Goal: Task Accomplishment & Management: Use online tool/utility

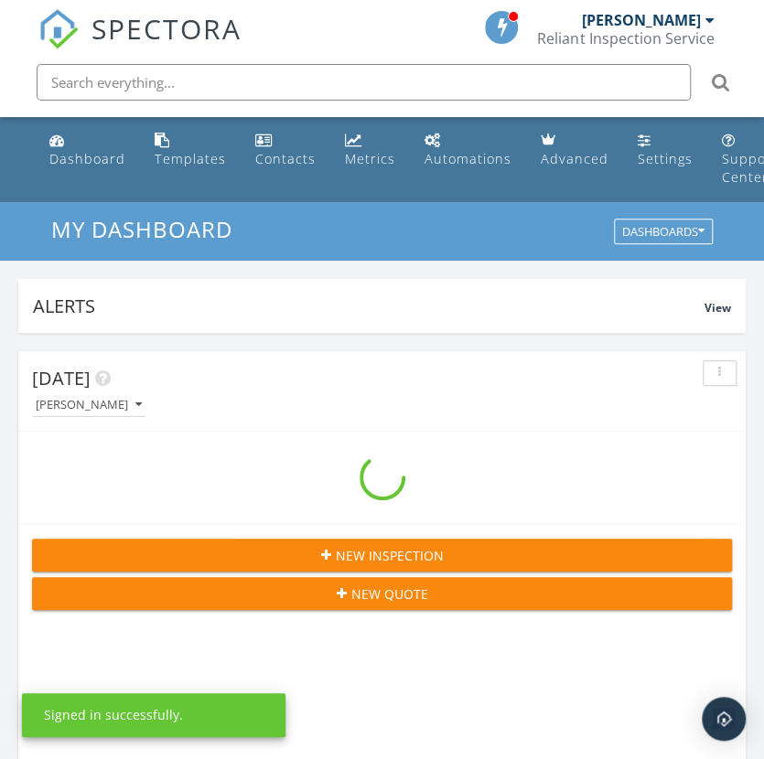
scroll to position [3157, 791]
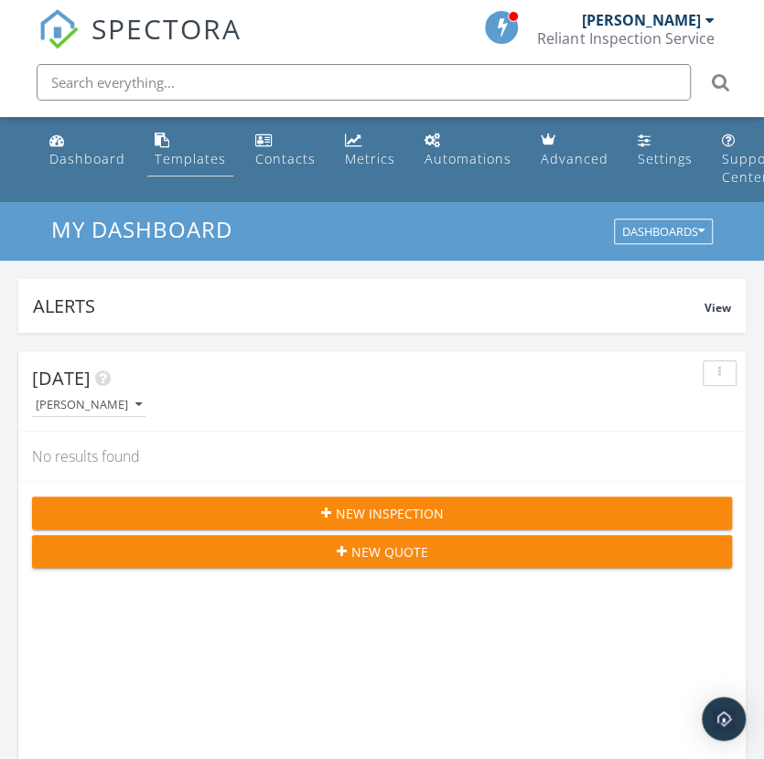
click at [173, 150] on div "Templates" at bounding box center [190, 158] width 71 height 17
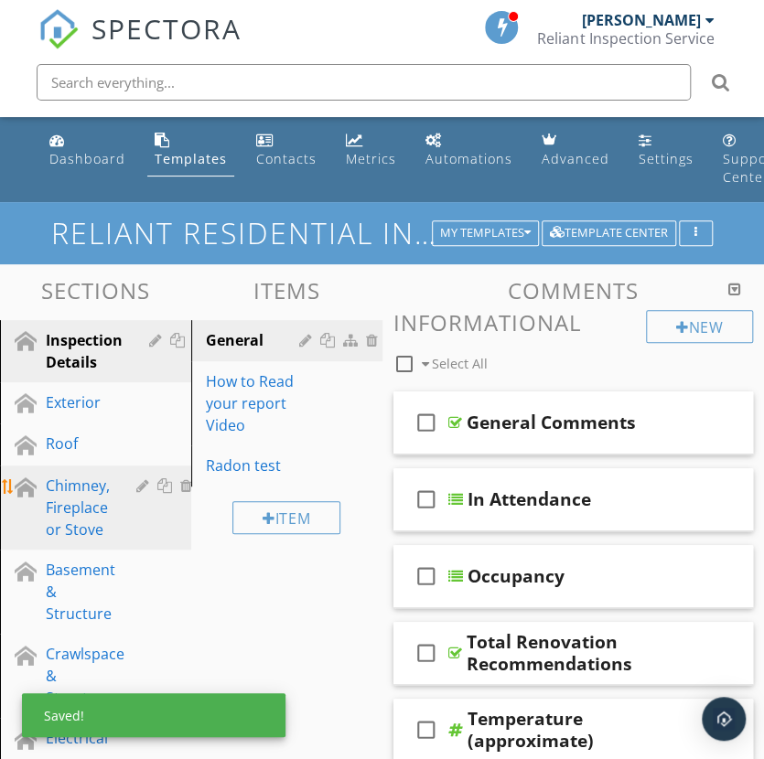
click at [75, 475] on div "Chimney, Fireplace or Stove" at bounding box center [78, 508] width 64 height 66
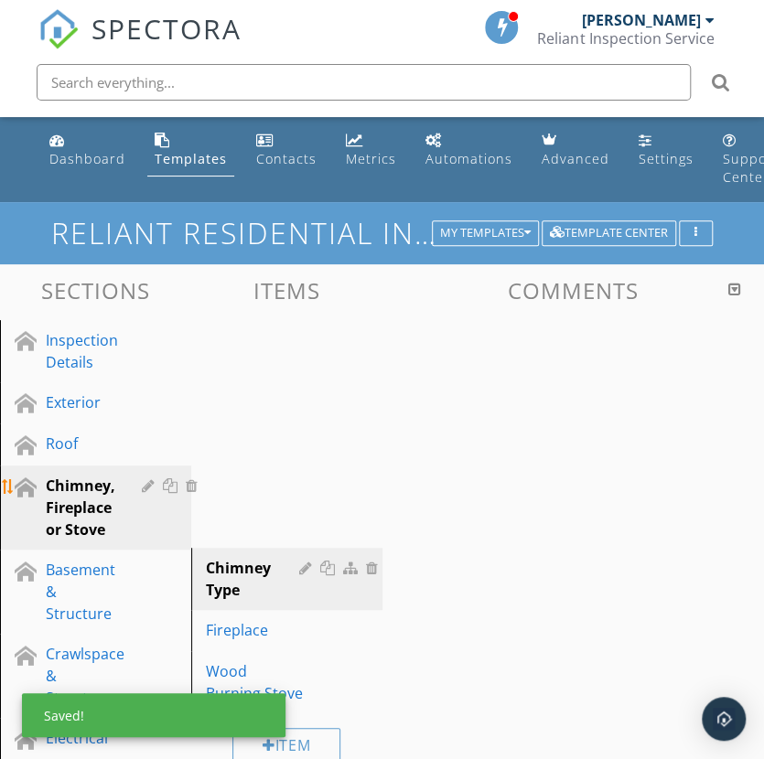
click at [75, 475] on div "Chimney, Fireplace or Stove" at bounding box center [81, 508] width 70 height 66
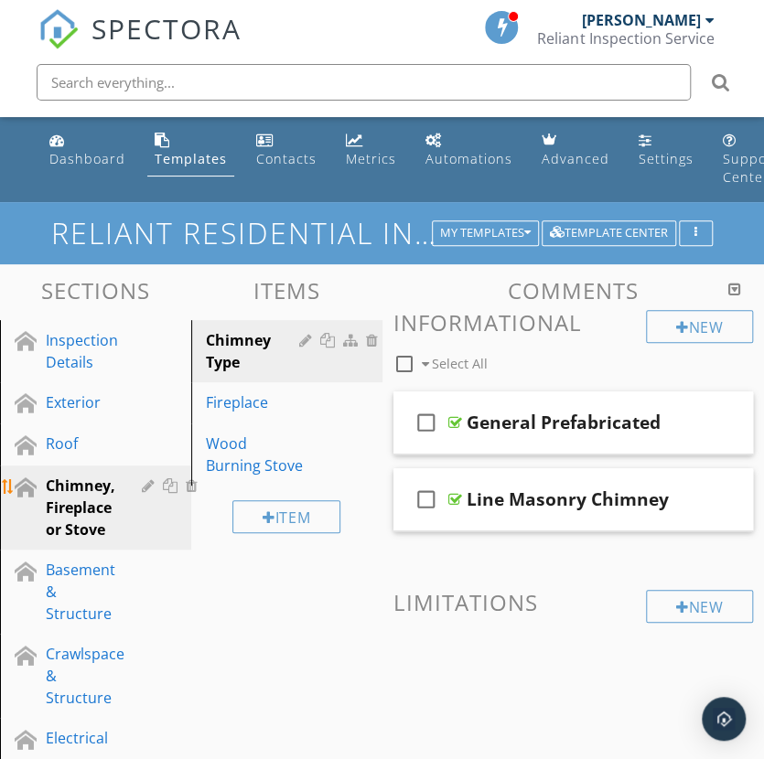
click at [75, 475] on div "Chimney, Fireplace or Stove" at bounding box center [81, 508] width 70 height 66
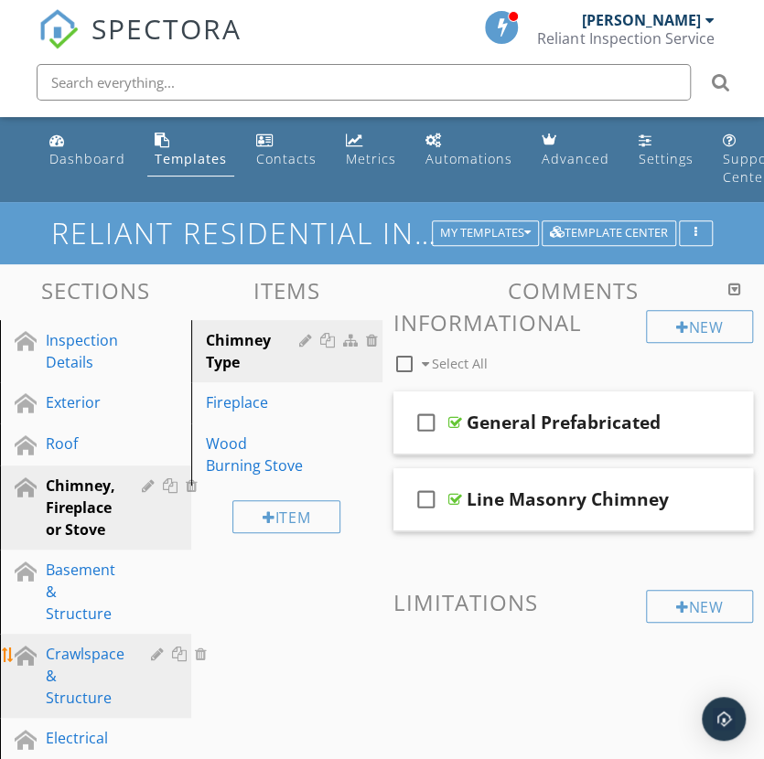
click at [172, 634] on link "Crawlspace & Structure" at bounding box center [108, 676] width 206 height 84
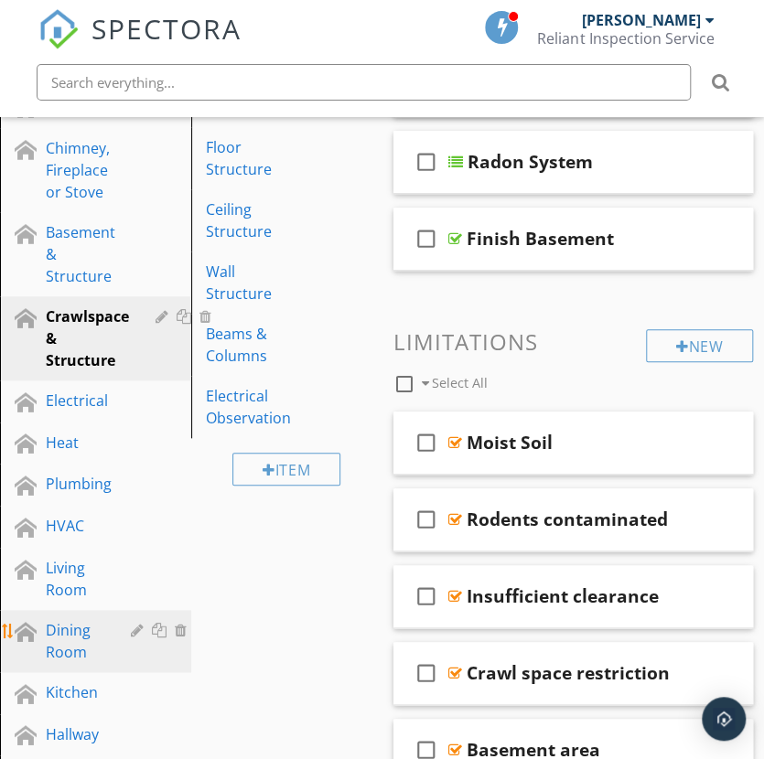
scroll to position [366, 0]
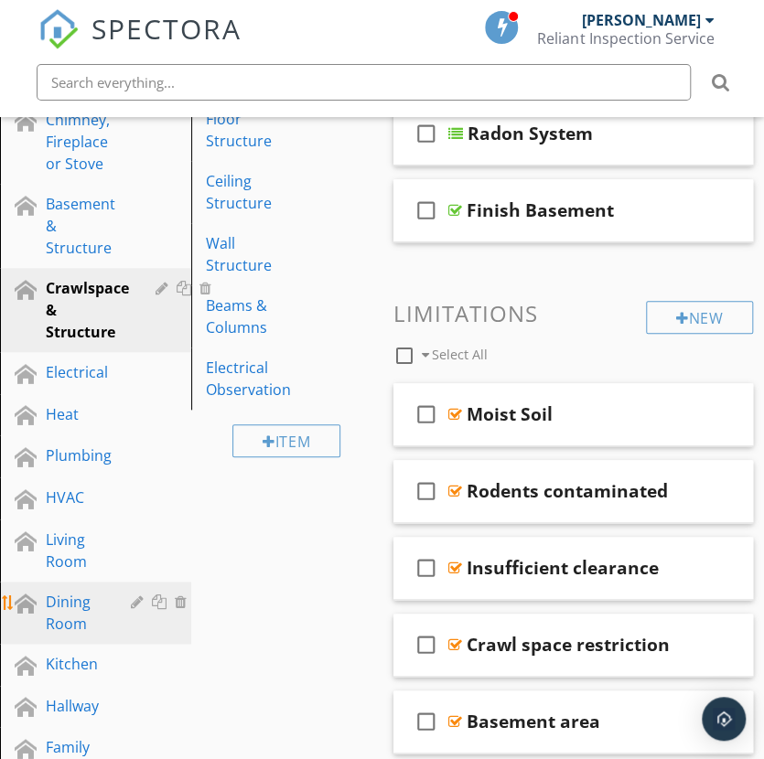
click at [76, 591] on div "Dining Room" at bounding box center [75, 613] width 59 height 44
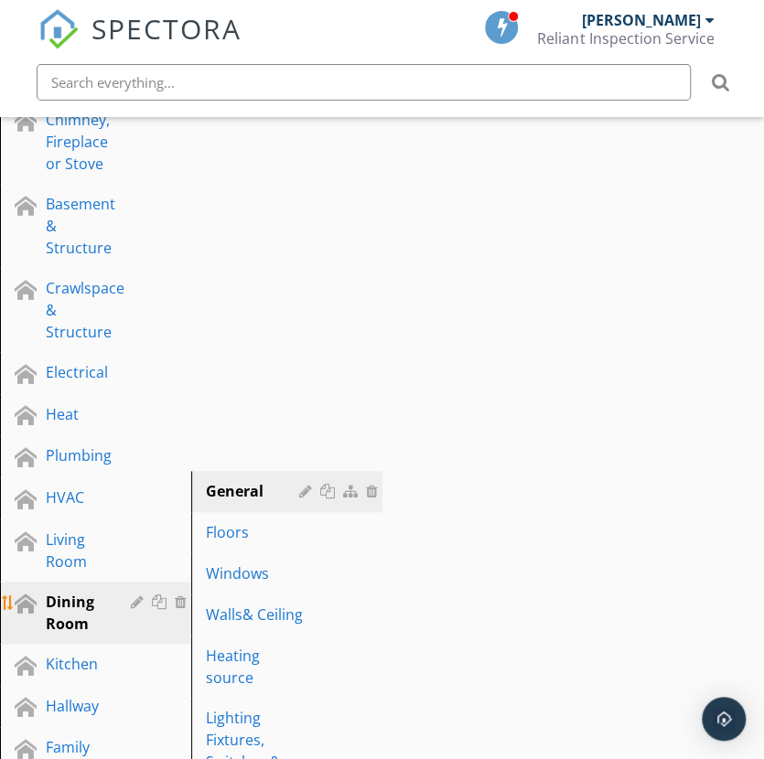
click at [76, 591] on div "Dining Room" at bounding box center [75, 613] width 59 height 44
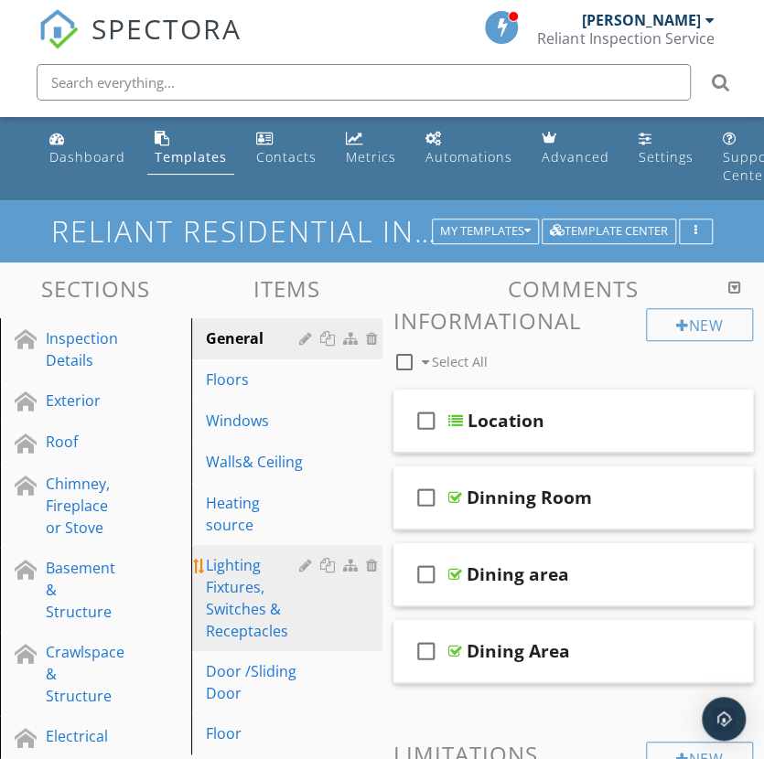
scroll to position [0, 0]
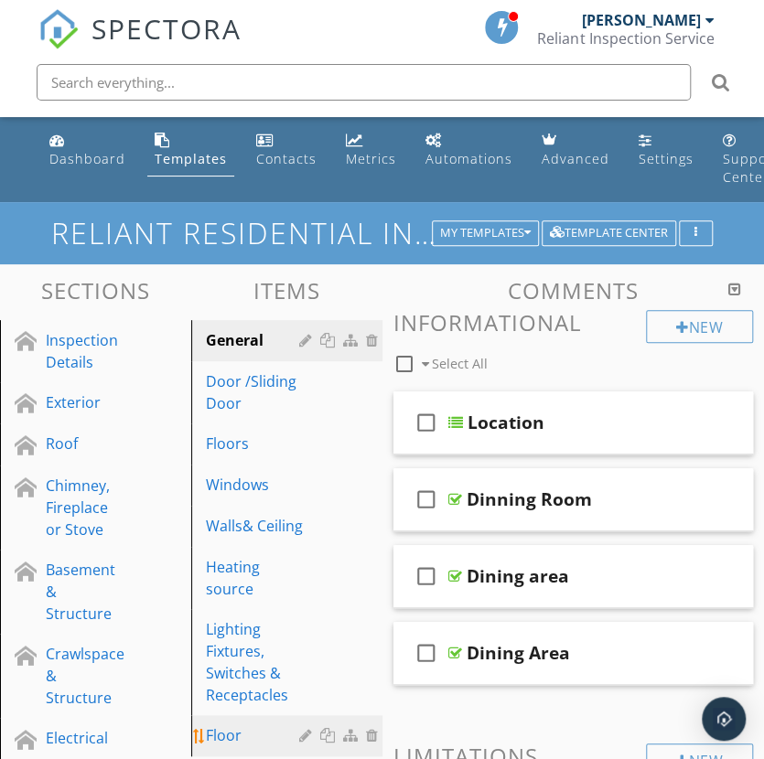
click at [236, 725] on div "Floor" at bounding box center [255, 736] width 99 height 22
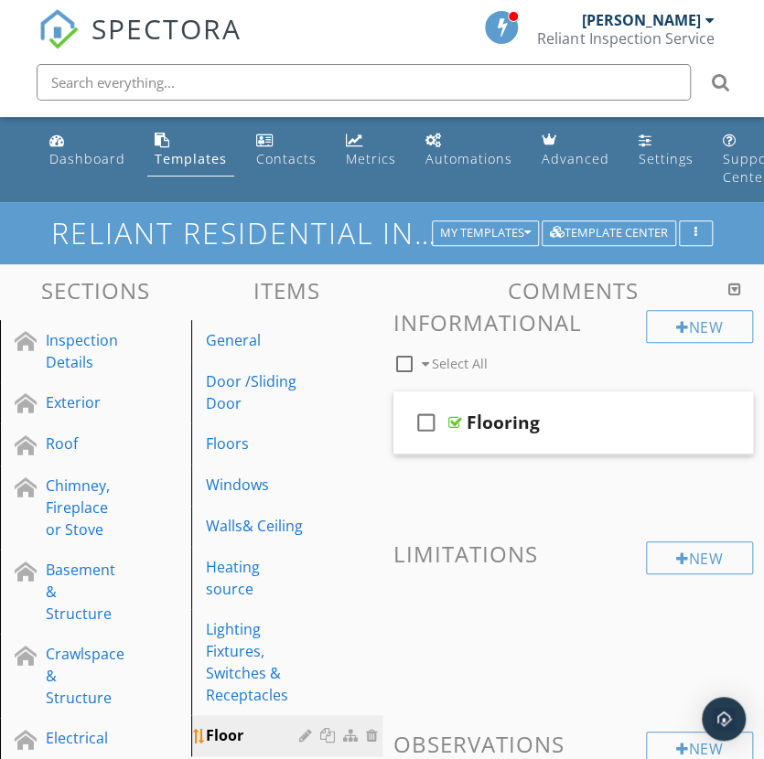
click at [236, 725] on div "Floor" at bounding box center [255, 736] width 99 height 22
click at [240, 433] on div "Floors" at bounding box center [255, 444] width 99 height 22
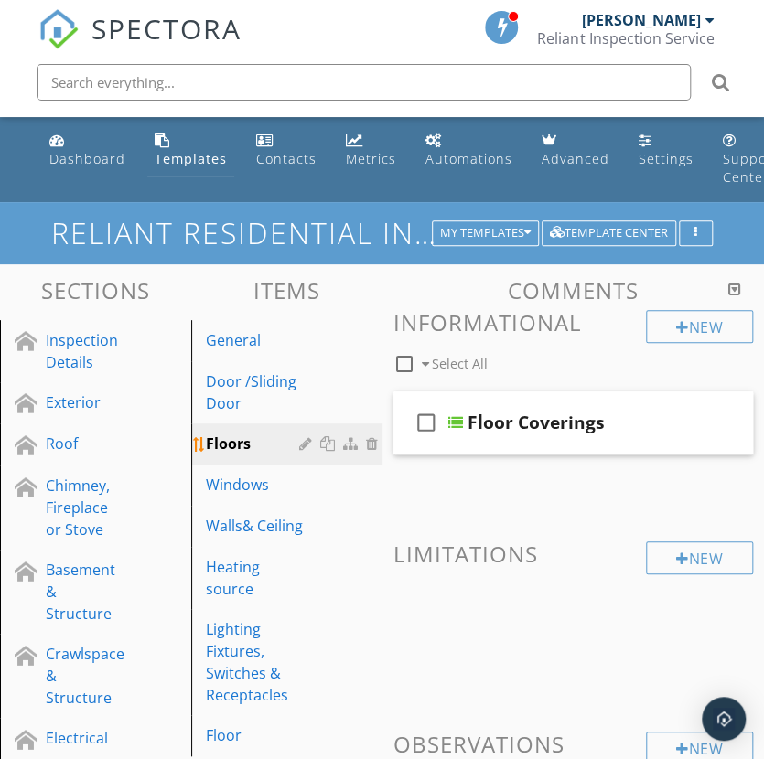
click at [240, 433] on div "Floors" at bounding box center [255, 444] width 99 height 22
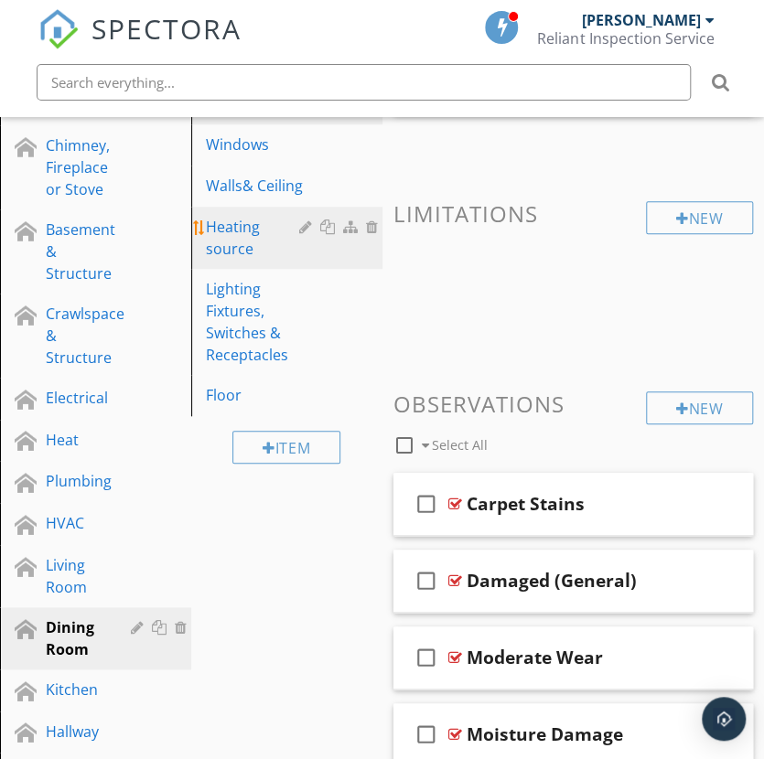
scroll to position [91, 0]
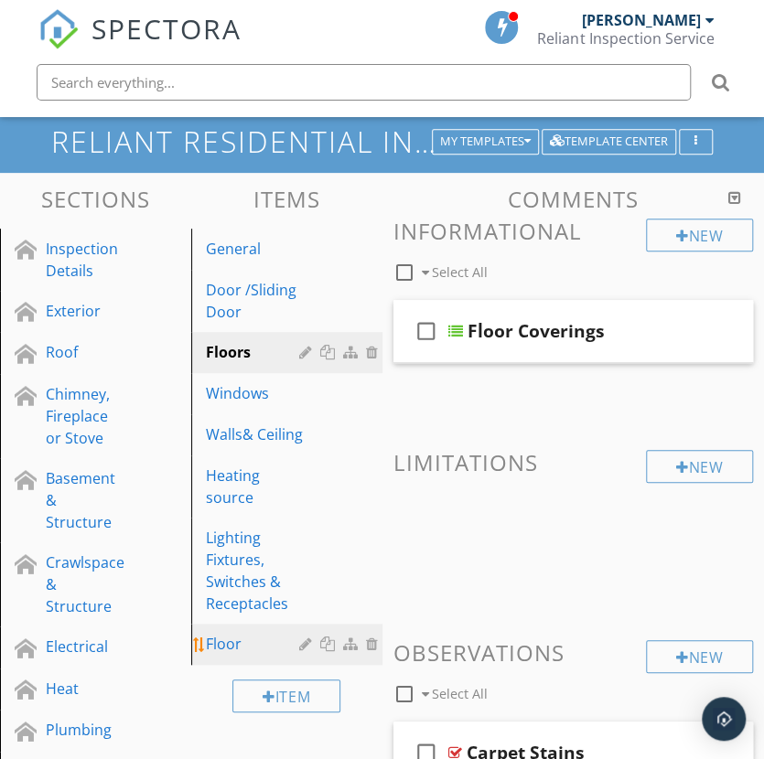
click at [227, 633] on div "Floor" at bounding box center [255, 644] width 99 height 22
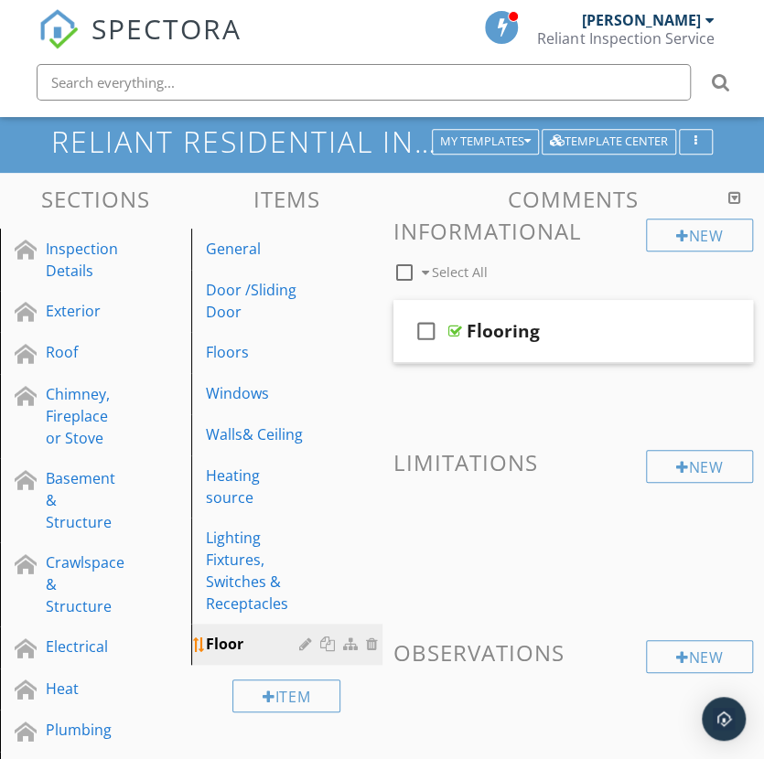
click at [227, 633] on div "Floor" at bounding box center [255, 644] width 99 height 22
click at [376, 637] on div at bounding box center [374, 644] width 16 height 15
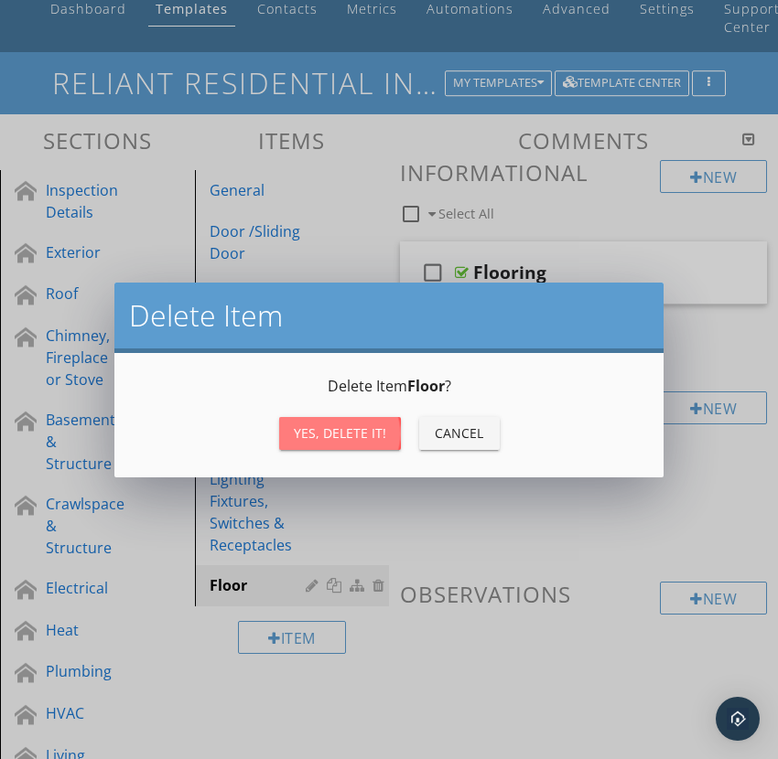
click at [352, 433] on div "Yes, Delete it!" at bounding box center [340, 433] width 92 height 19
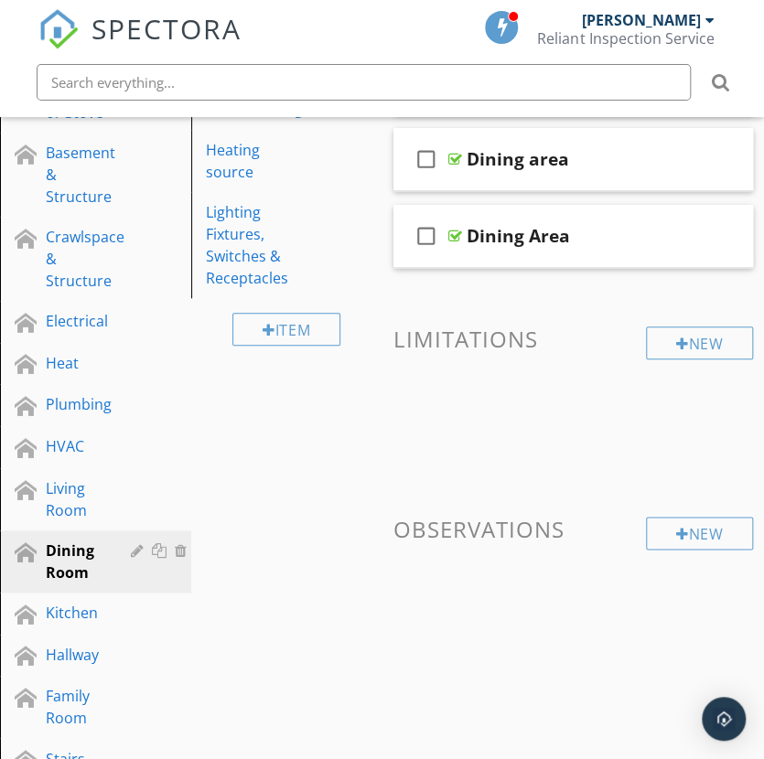
scroll to position [457, 0]
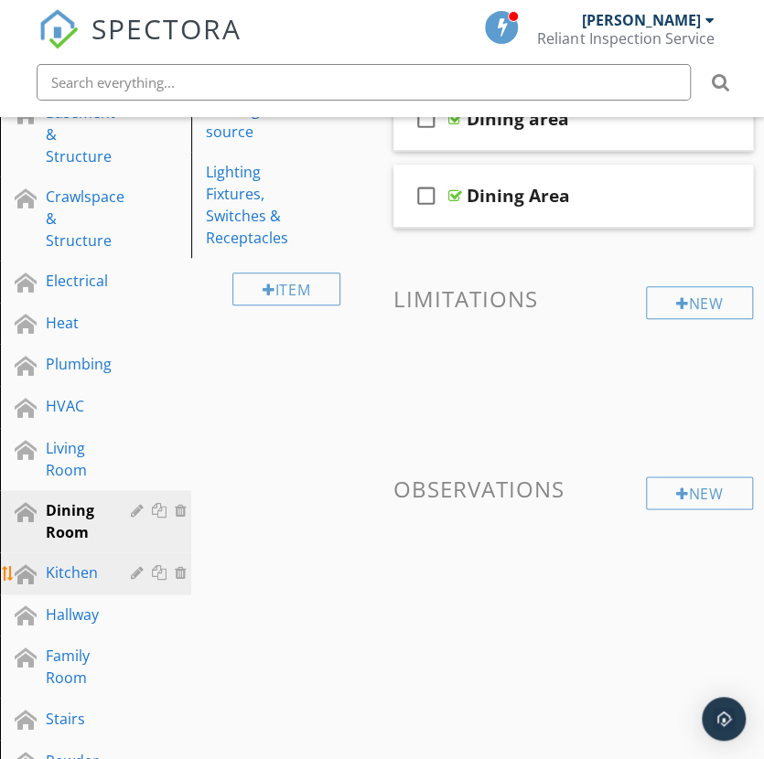
click at [70, 562] on div "Kitchen" at bounding box center [75, 573] width 59 height 22
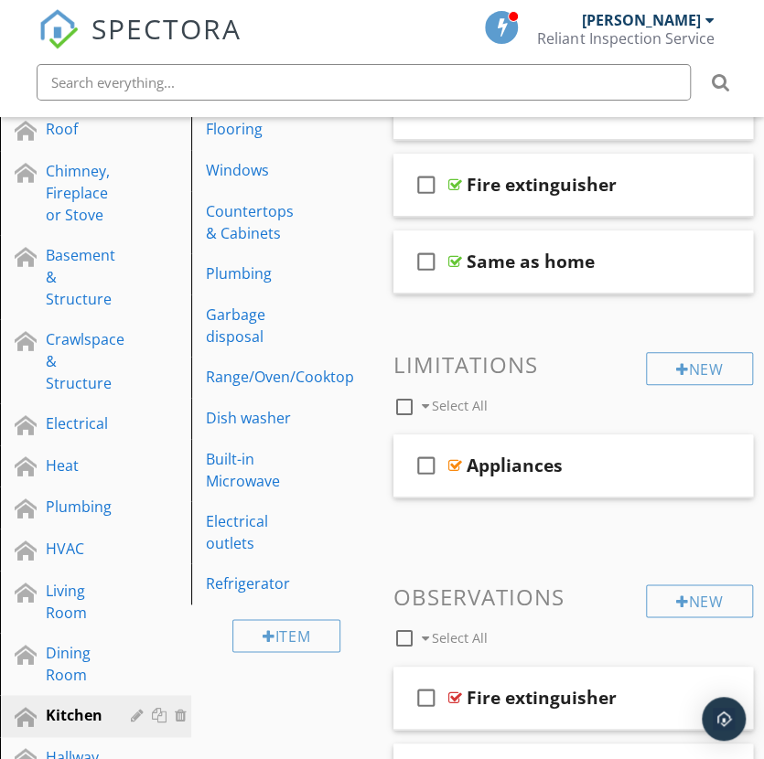
scroll to position [274, 0]
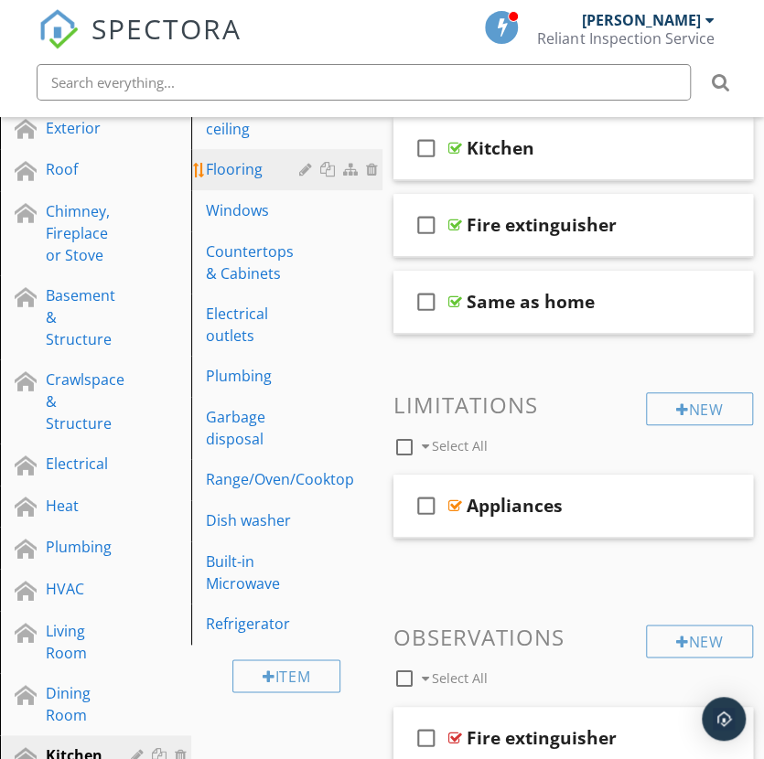
click at [246, 158] on div "Flooring" at bounding box center [255, 169] width 99 height 22
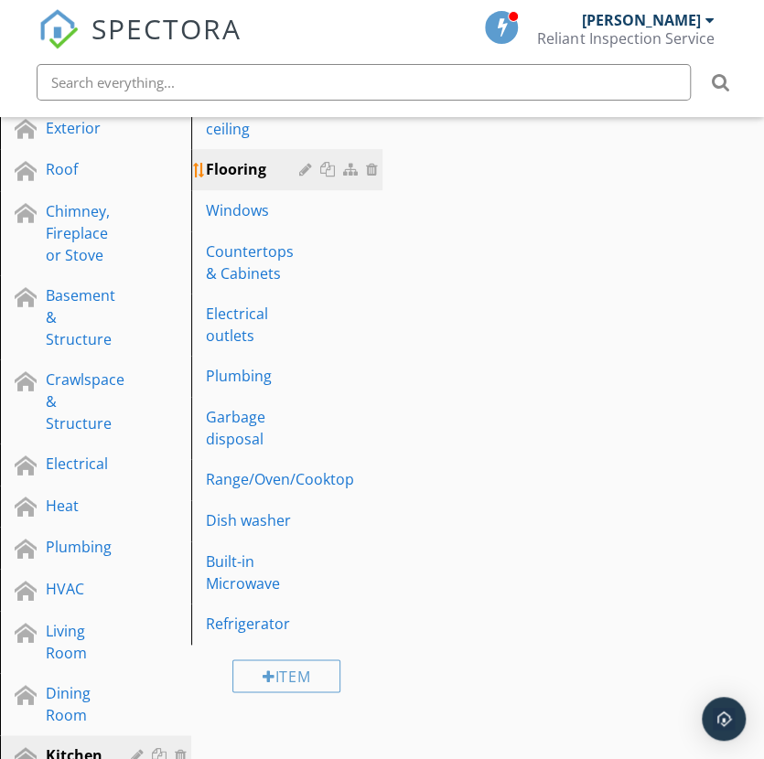
click at [246, 158] on div "Flooring" at bounding box center [255, 169] width 99 height 22
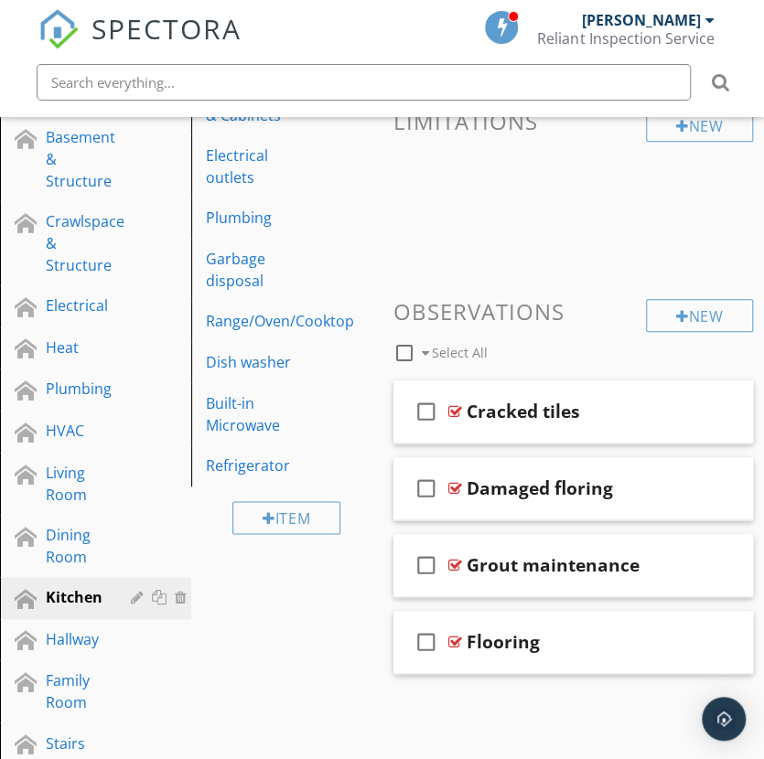
scroll to position [457, 0]
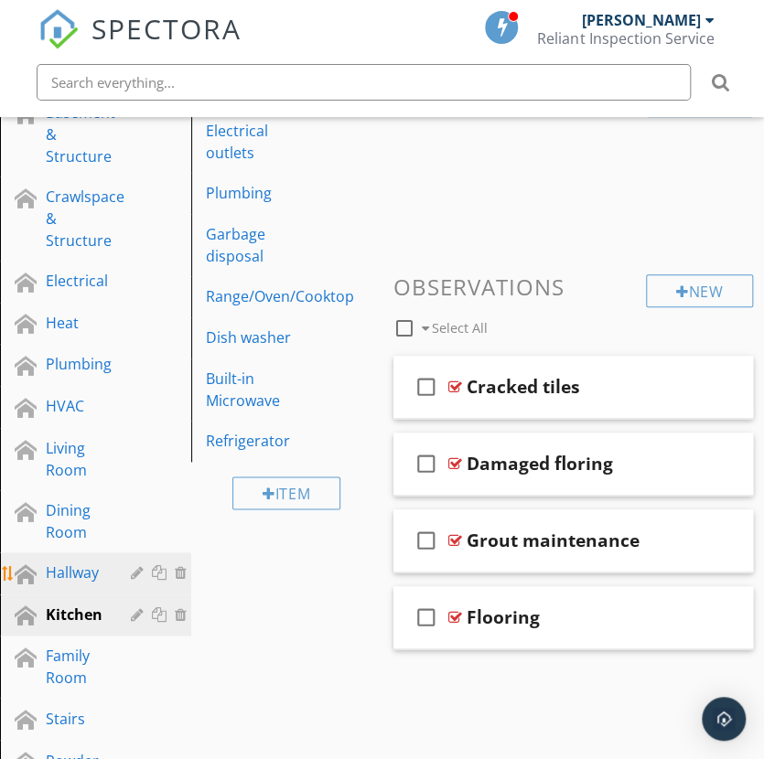
click at [67, 562] on div "Hallway" at bounding box center [75, 573] width 59 height 22
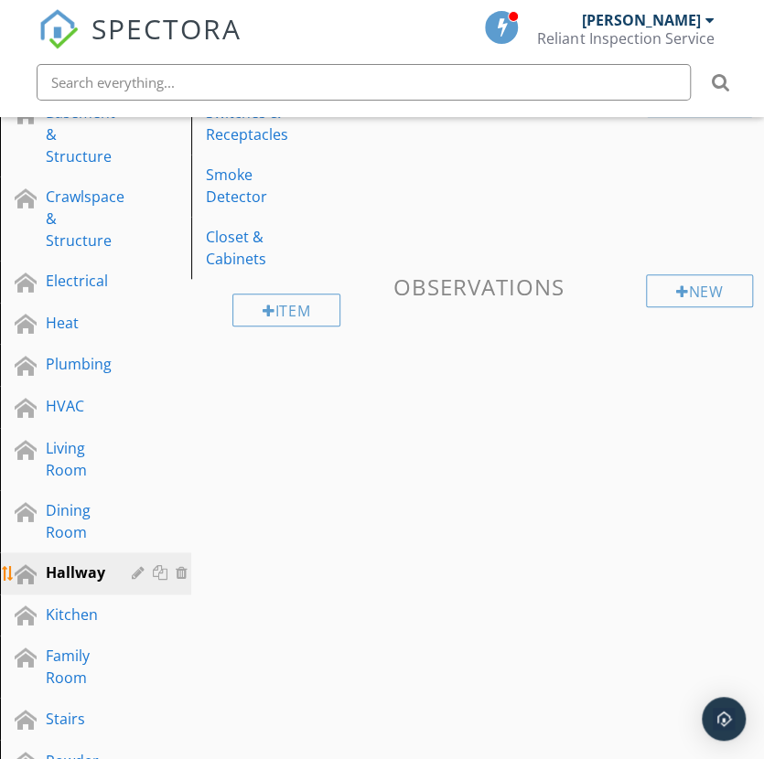
click at [67, 562] on div "Hallway" at bounding box center [75, 573] width 59 height 22
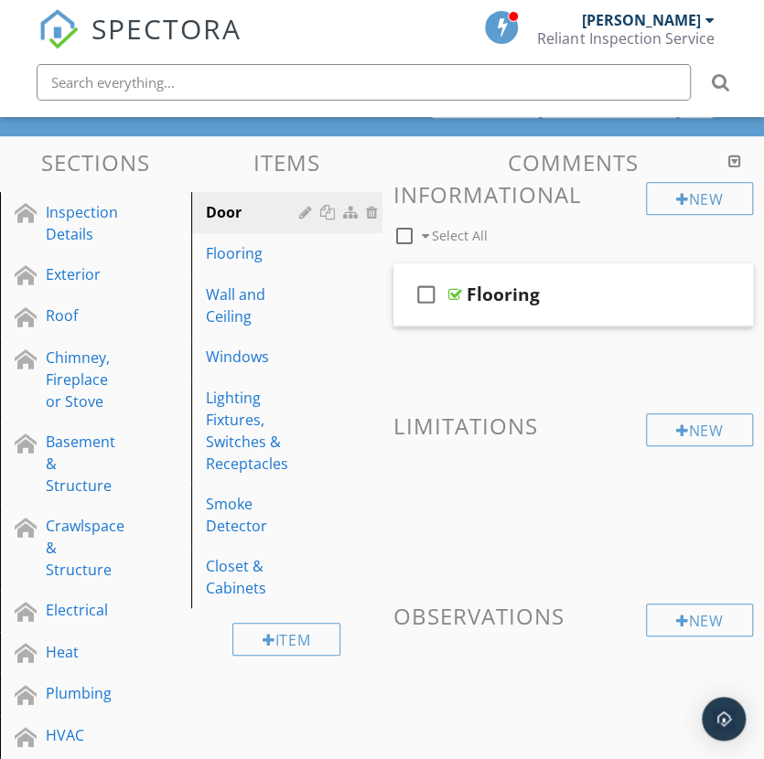
scroll to position [91, 0]
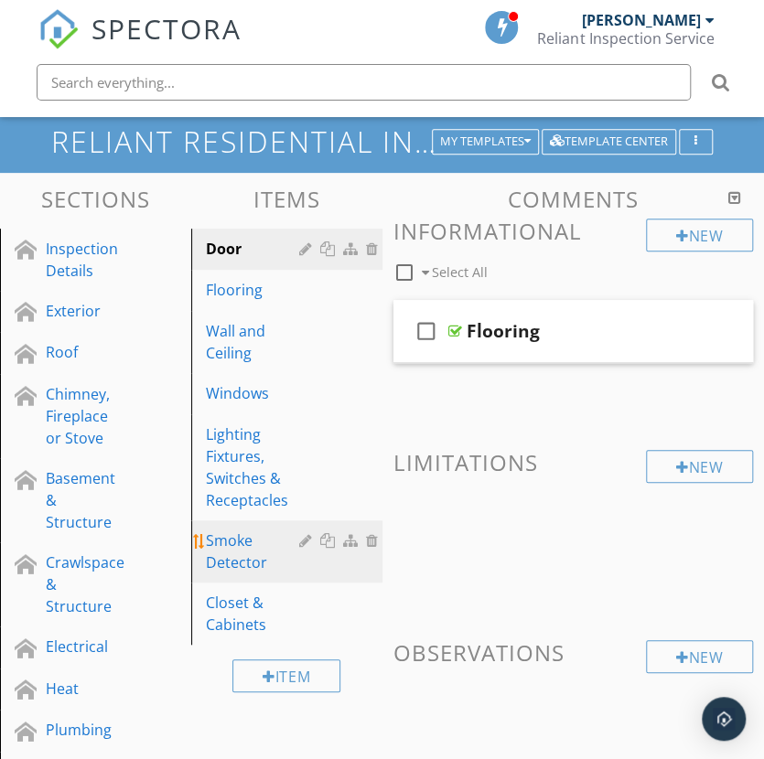
click at [256, 530] on div "Smoke Detector" at bounding box center [255, 552] width 99 height 44
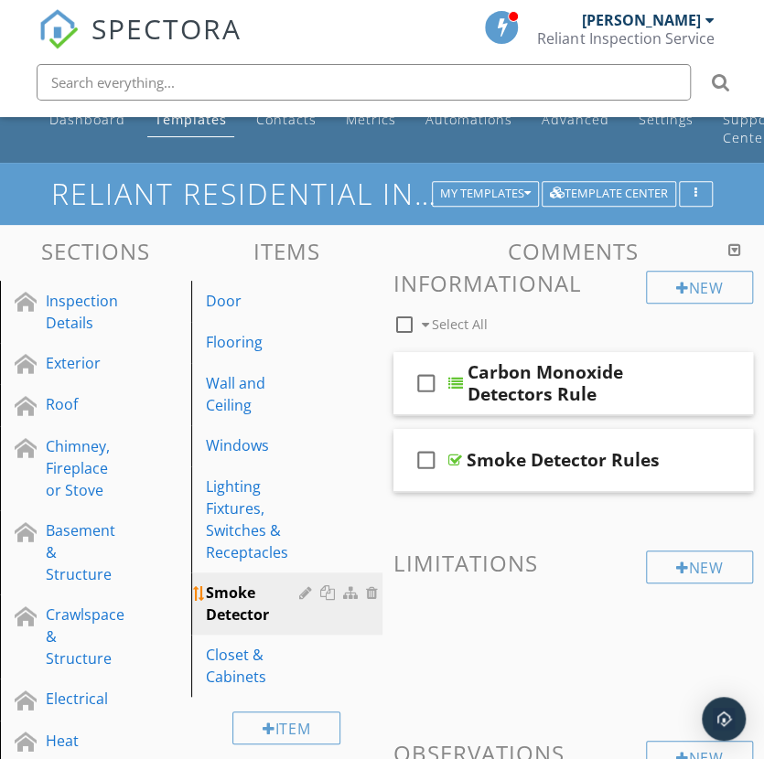
scroll to position [0, 0]
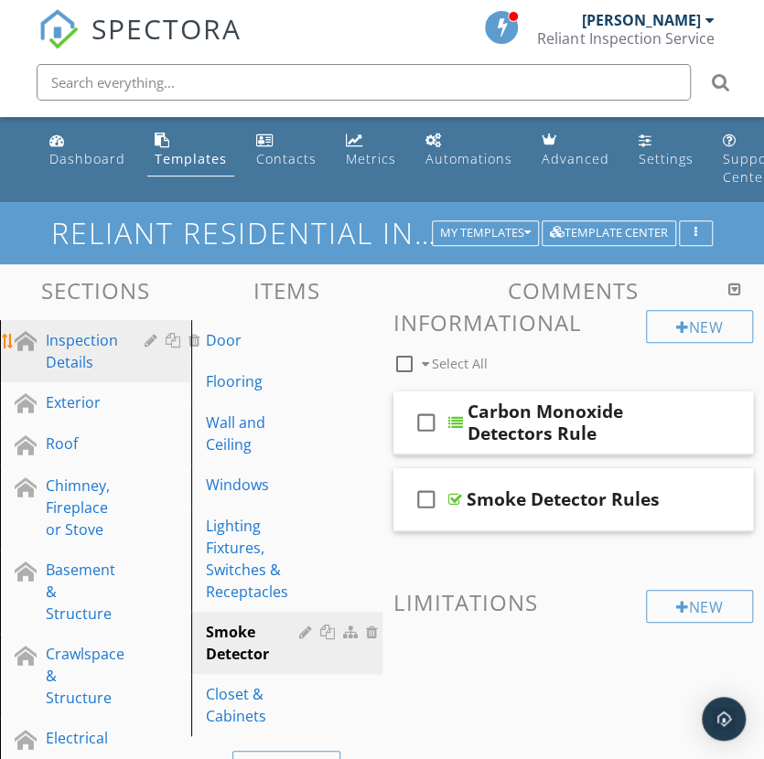
click at [78, 329] on div "Inspection Details" at bounding box center [82, 351] width 72 height 44
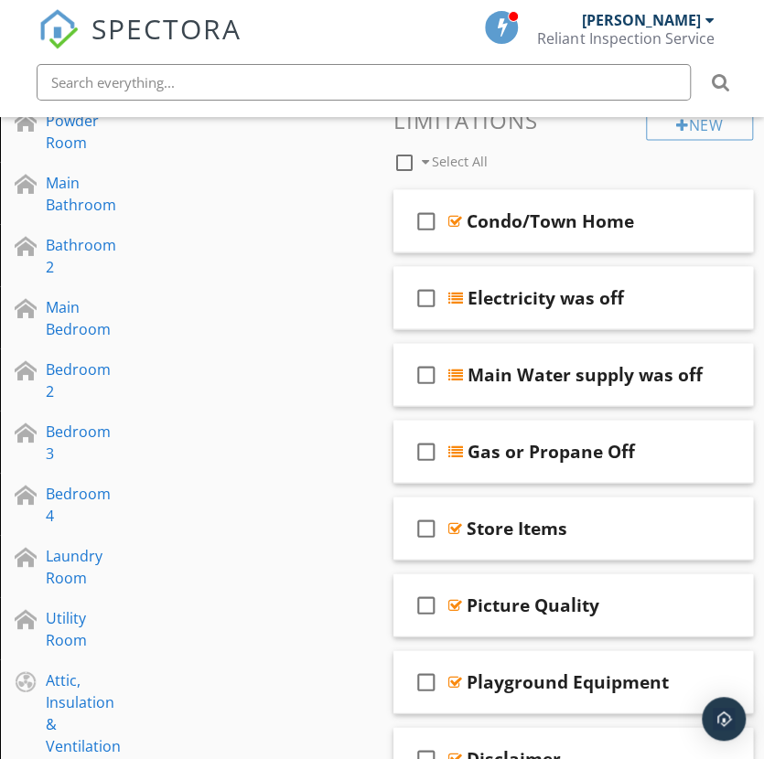
scroll to position [1189, 0]
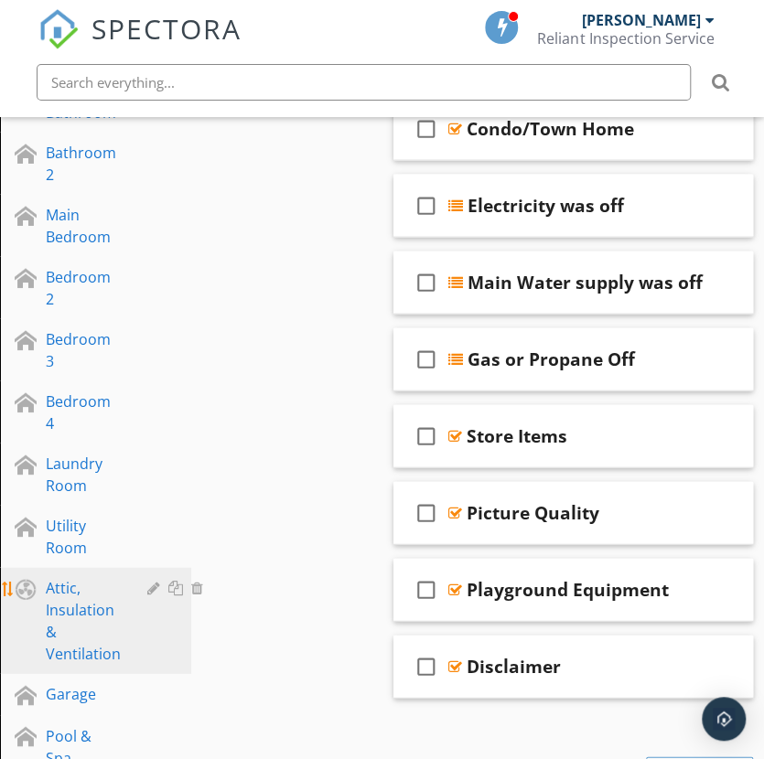
click at [97, 577] on div "Attic, Insulation & Ventilation" at bounding box center [83, 621] width 75 height 88
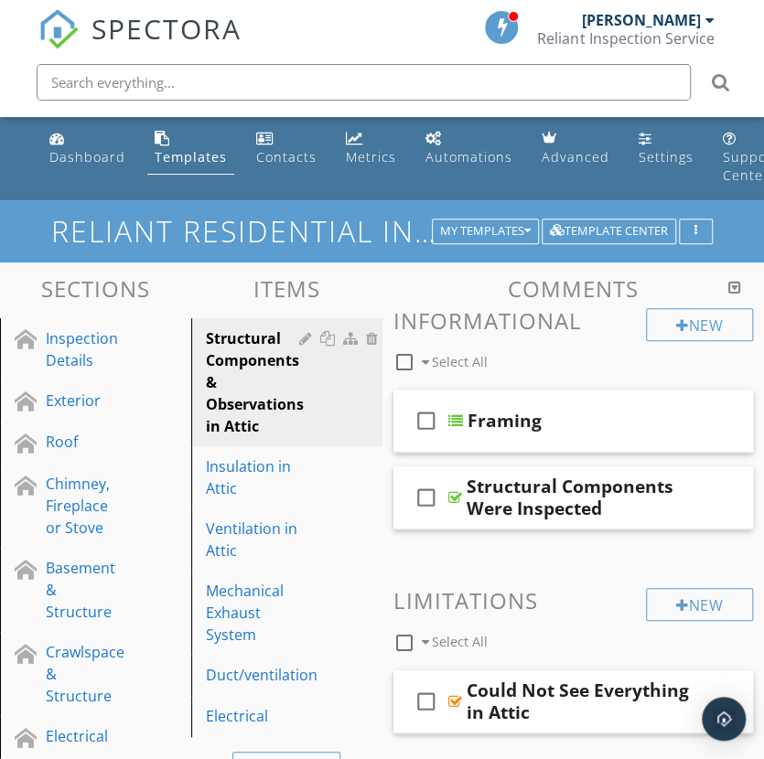
scroll to position [0, 0]
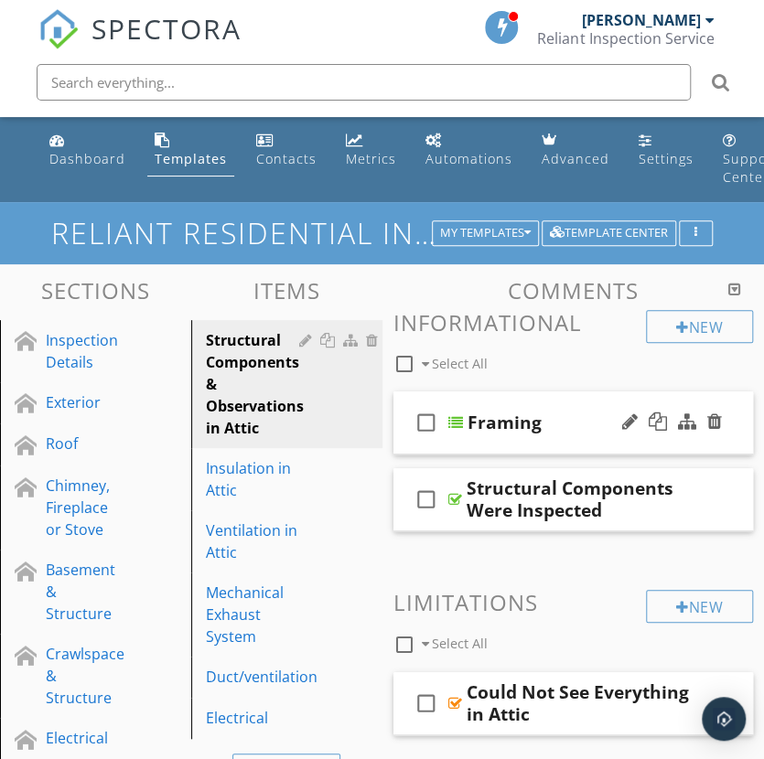
click at [473, 412] on div "Framing" at bounding box center [505, 423] width 74 height 22
click at [456, 415] on div at bounding box center [455, 422] width 15 height 15
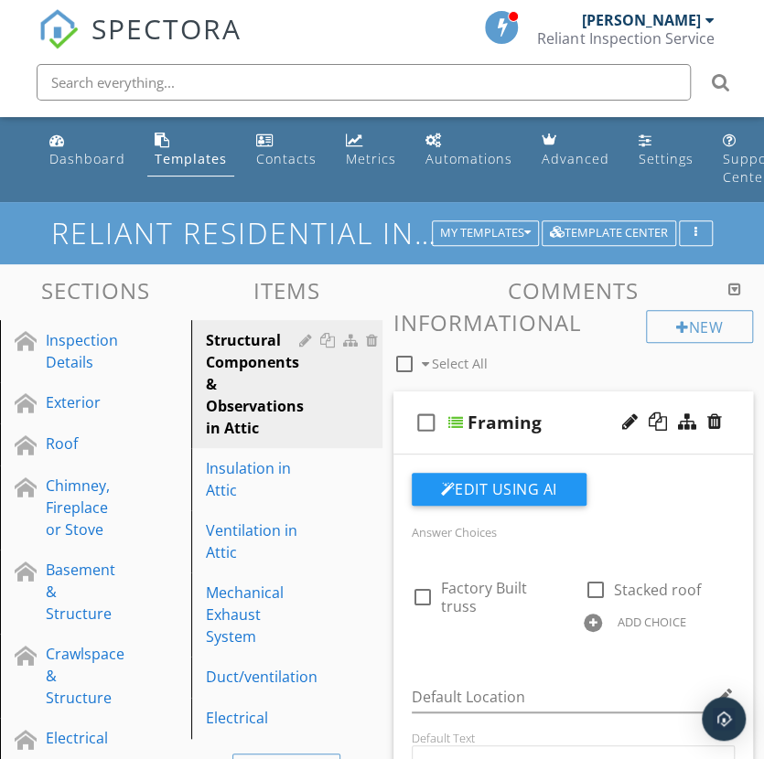
click at [456, 415] on div at bounding box center [455, 422] width 15 height 15
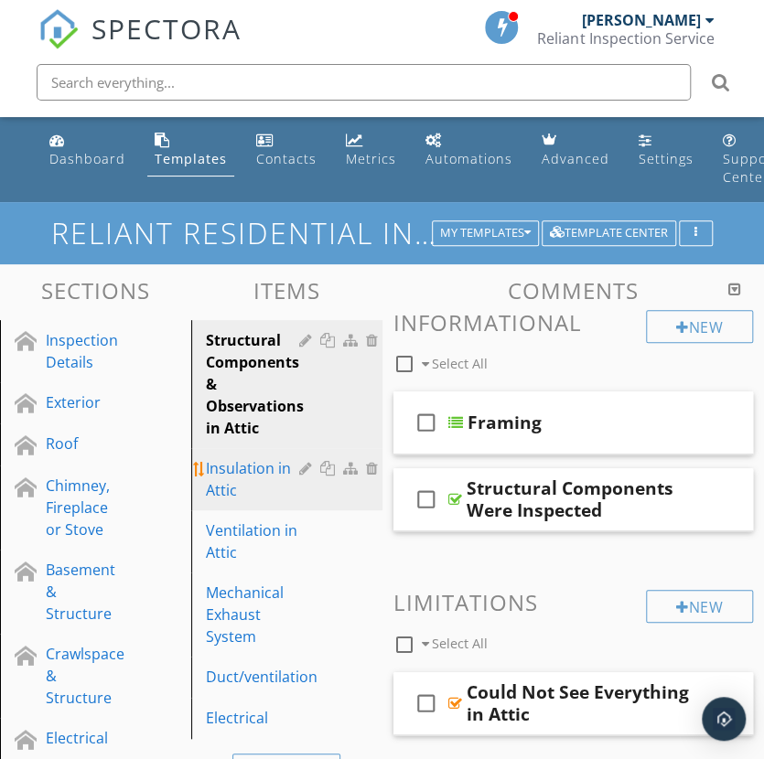
click at [266, 457] on div "Insulation in Attic" at bounding box center [255, 479] width 99 height 44
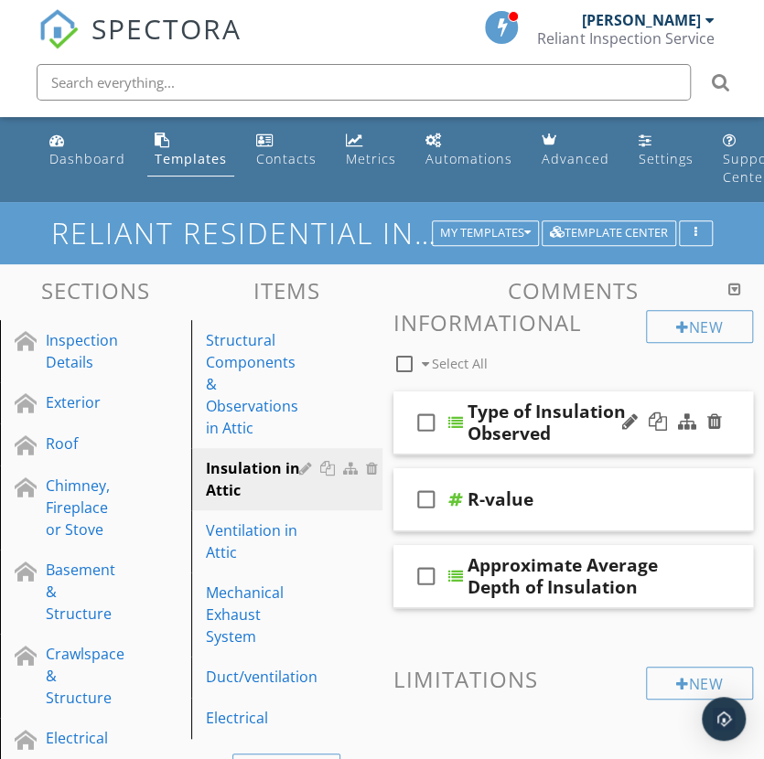
click at [496, 401] on div "Type of Insulation Observed" at bounding box center [589, 423] width 242 height 44
click at [457, 415] on div at bounding box center [455, 422] width 15 height 15
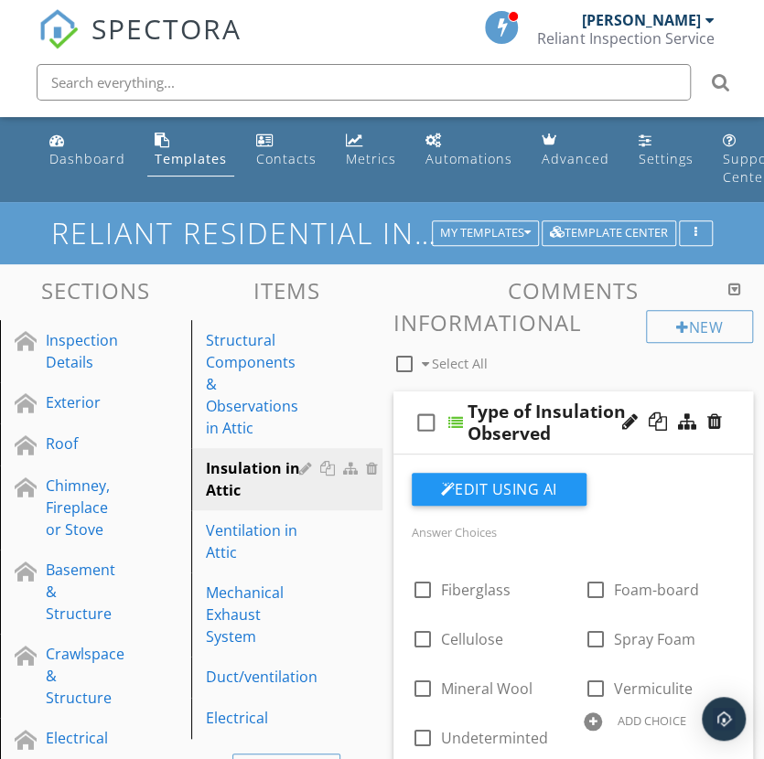
click at [457, 415] on div at bounding box center [455, 422] width 15 height 15
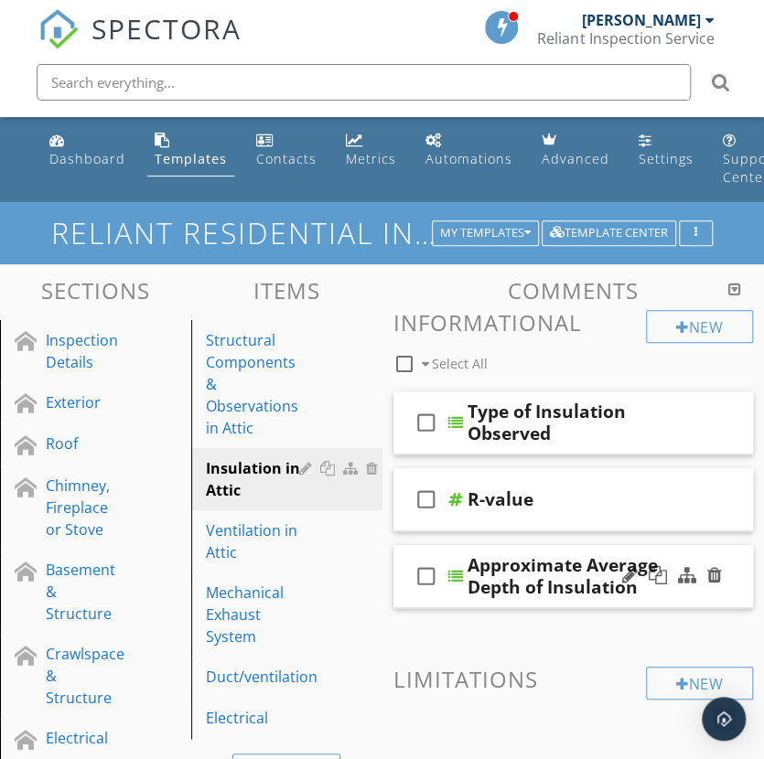
click at [465, 545] on div "check_box_outline_blank Approximate Average Depth of Insulation" at bounding box center [573, 576] width 361 height 63
click at [494, 554] on div "Approximate Average Depth of Insulation" at bounding box center [589, 576] width 242 height 44
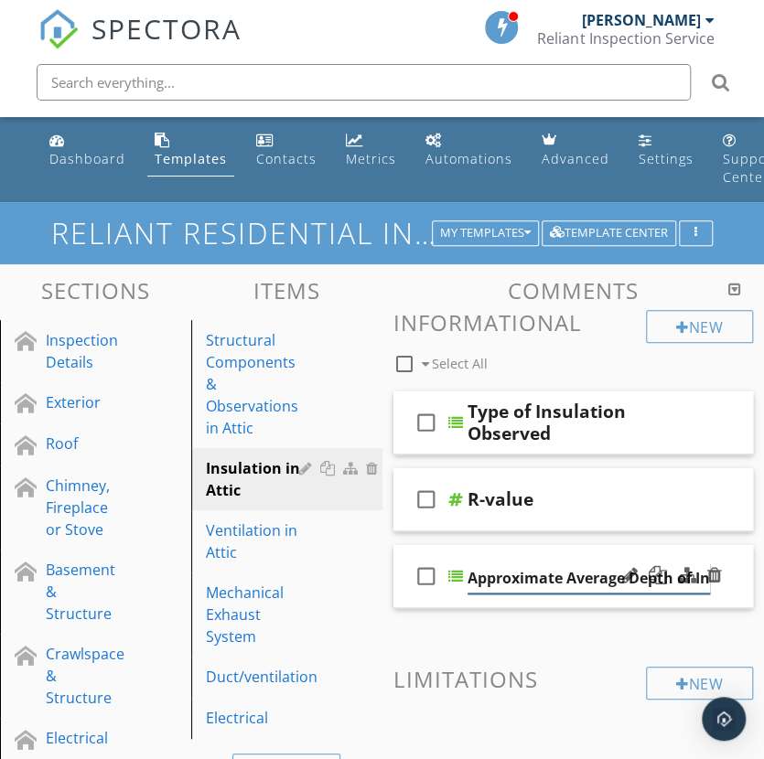
scroll to position [0, 60]
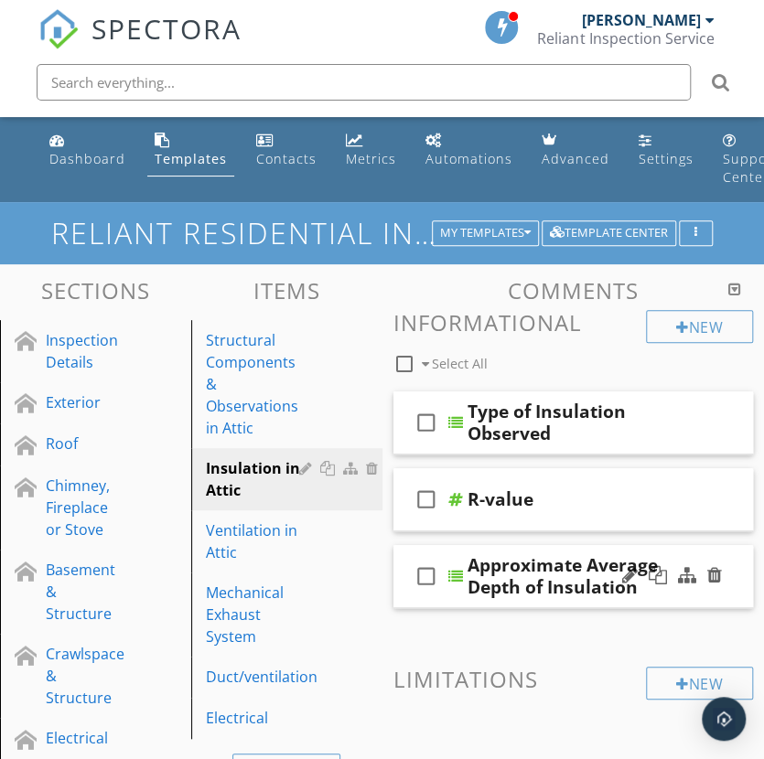
click at [457, 569] on div at bounding box center [455, 576] width 15 height 15
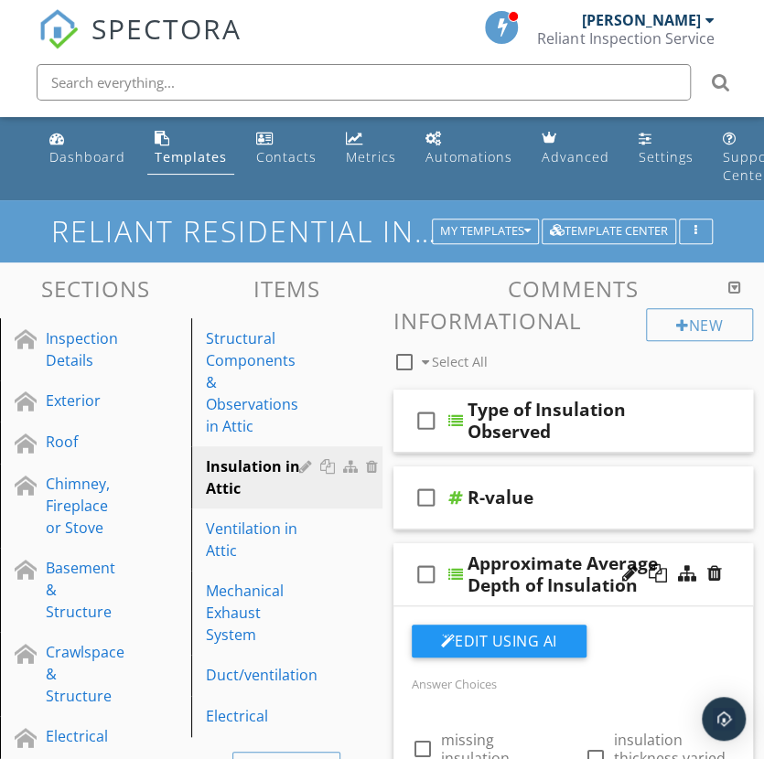
scroll to position [0, 0]
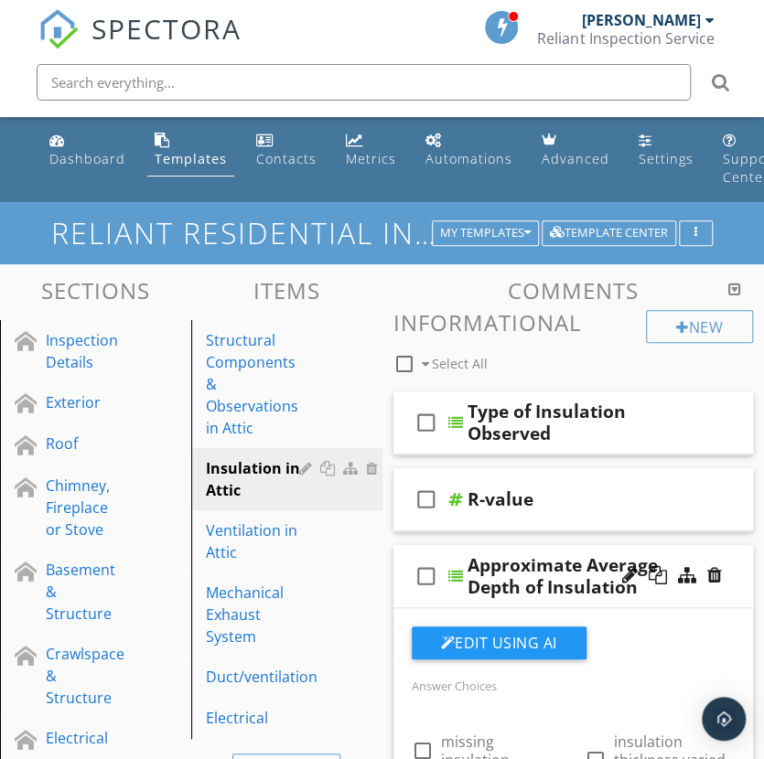
click at [462, 545] on div "check_box_outline_blank Approximate Average Depth of Insulation" at bounding box center [573, 576] width 361 height 63
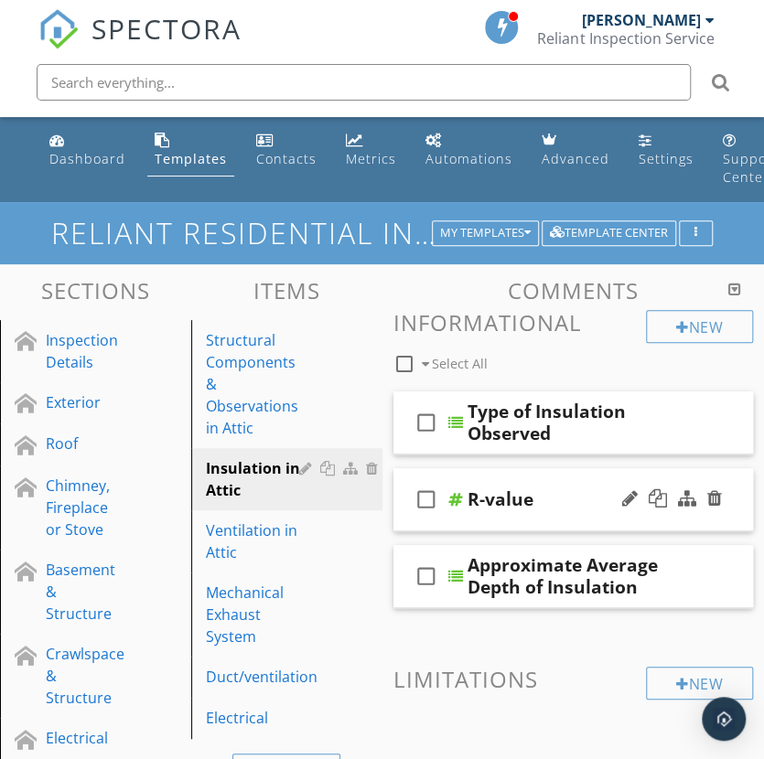
click at [452, 492] on div at bounding box center [455, 499] width 15 height 15
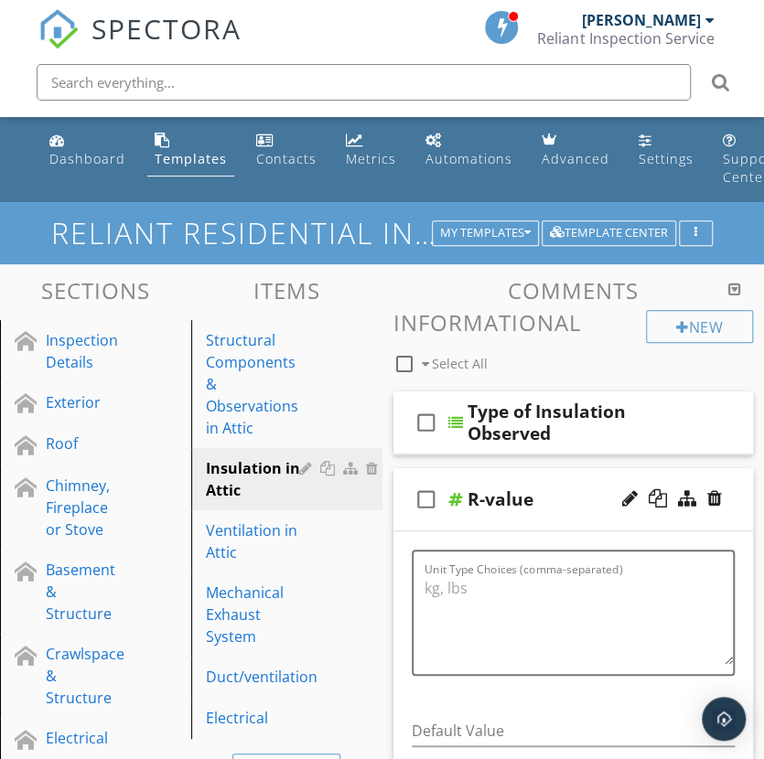
click at [454, 492] on div at bounding box center [455, 499] width 15 height 15
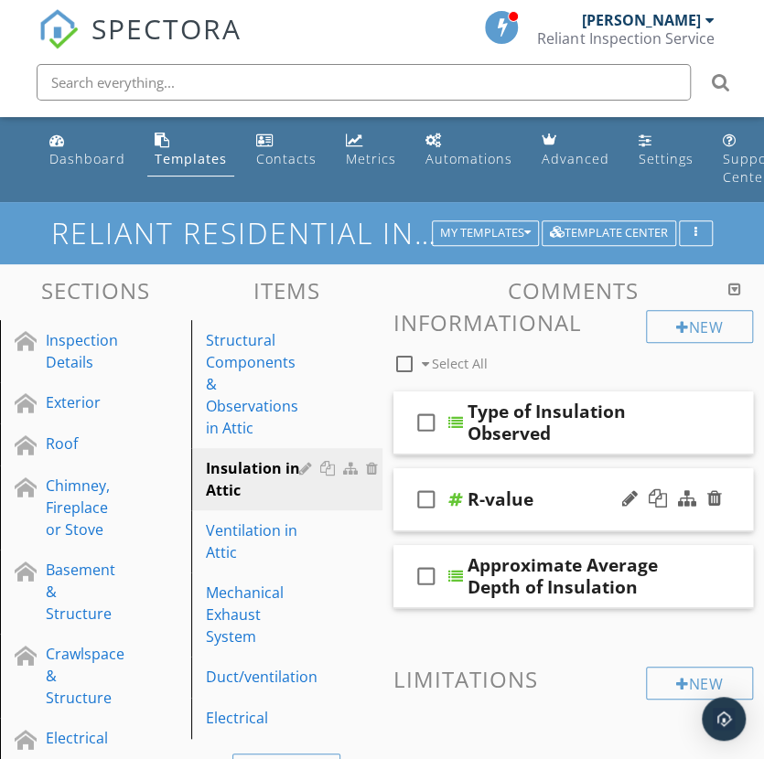
click at [493, 489] on div "R-value" at bounding box center [501, 500] width 66 height 22
click at [460, 492] on div at bounding box center [455, 499] width 15 height 15
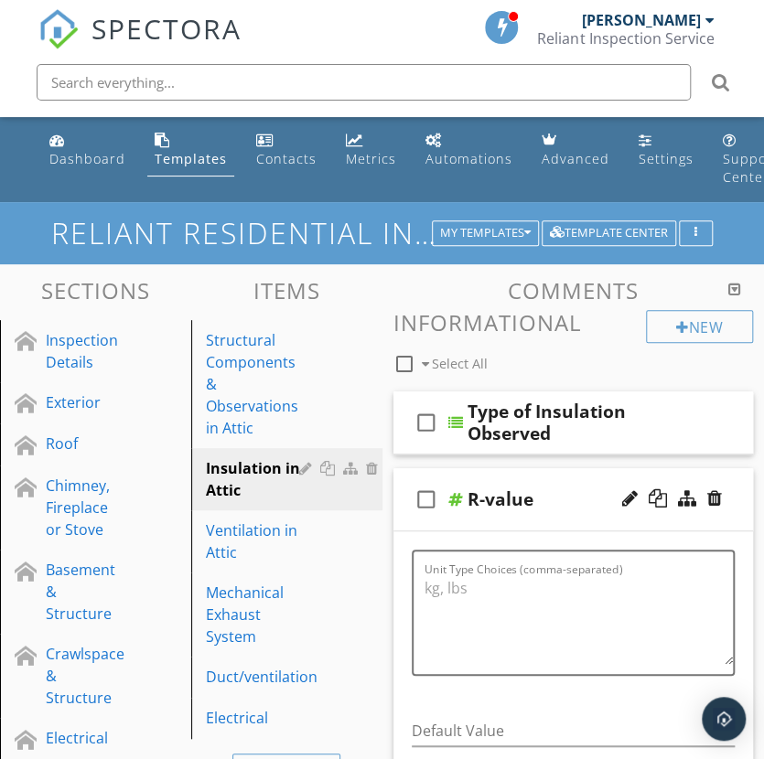
click at [460, 492] on div at bounding box center [455, 499] width 15 height 15
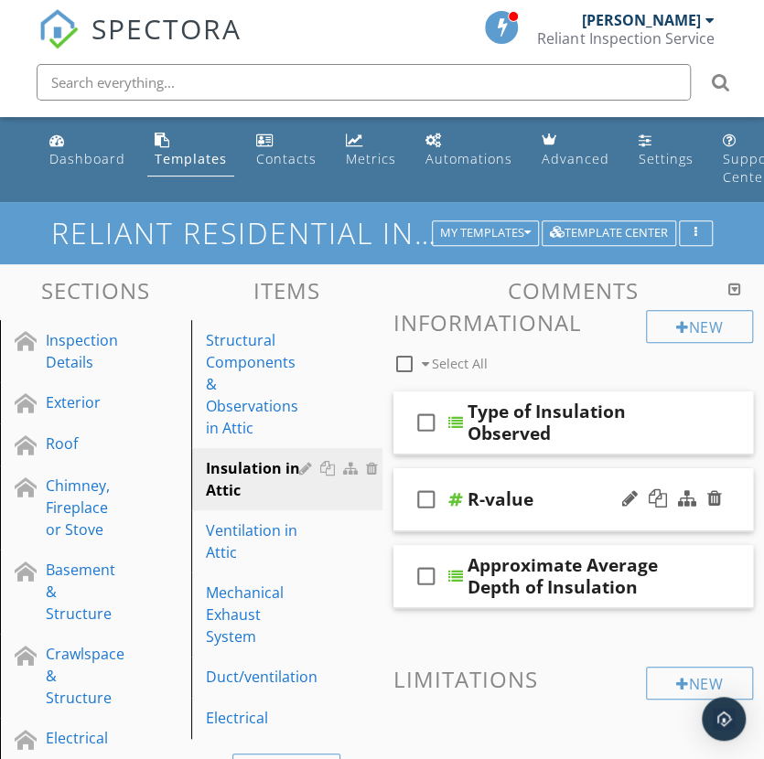
click at [460, 492] on div at bounding box center [455, 499] width 15 height 15
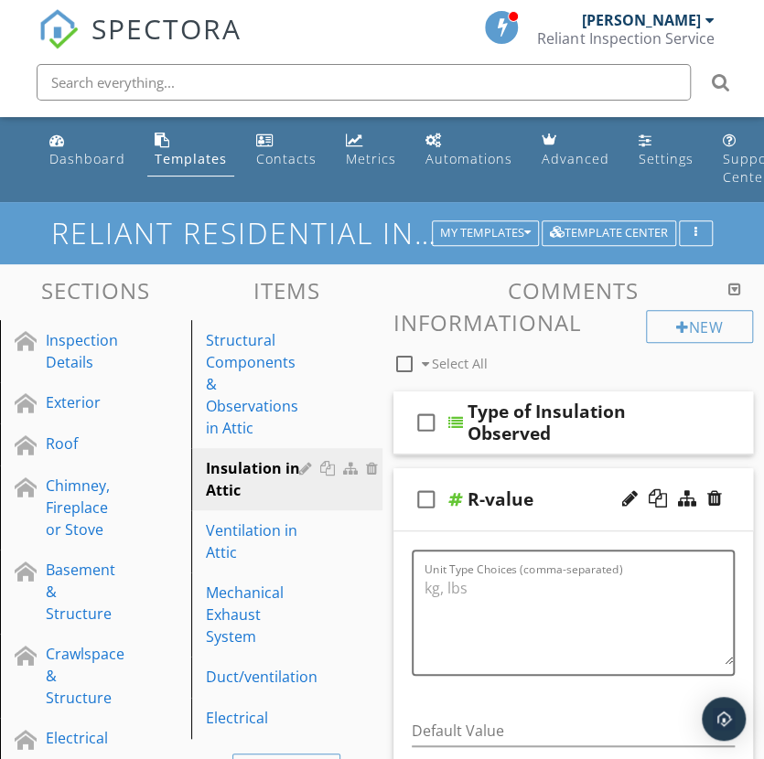
click at [456, 492] on div at bounding box center [455, 499] width 15 height 15
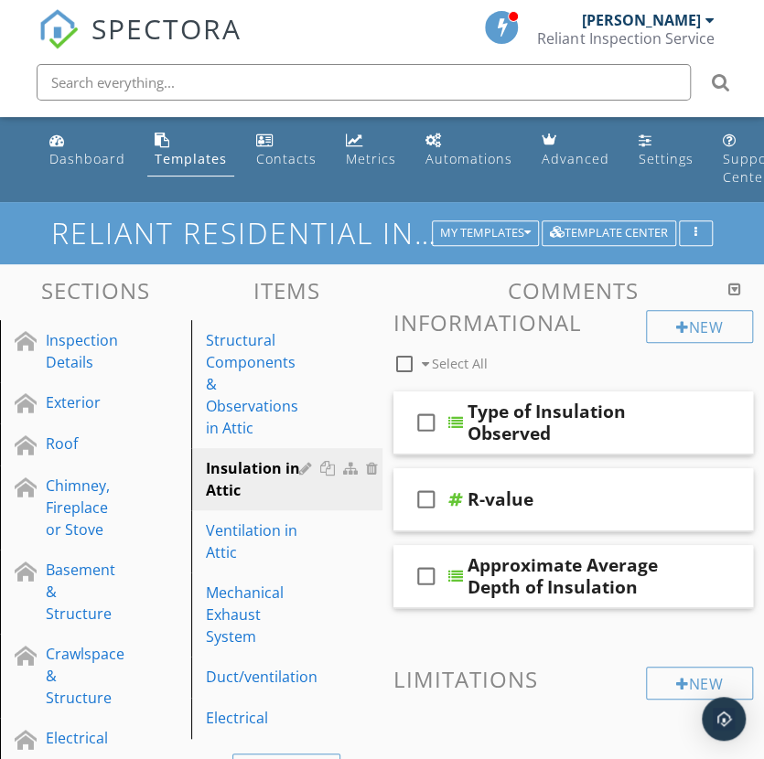
click at [512, 12] on div at bounding box center [513, 16] width 11 height 11
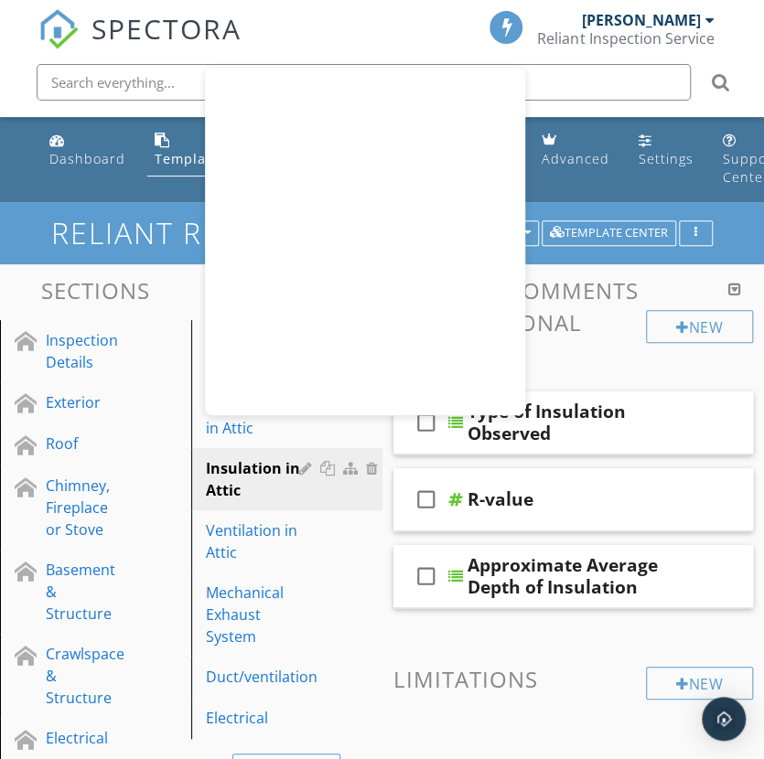
click at [712, 53] on icon at bounding box center [720, 82] width 17 height 59
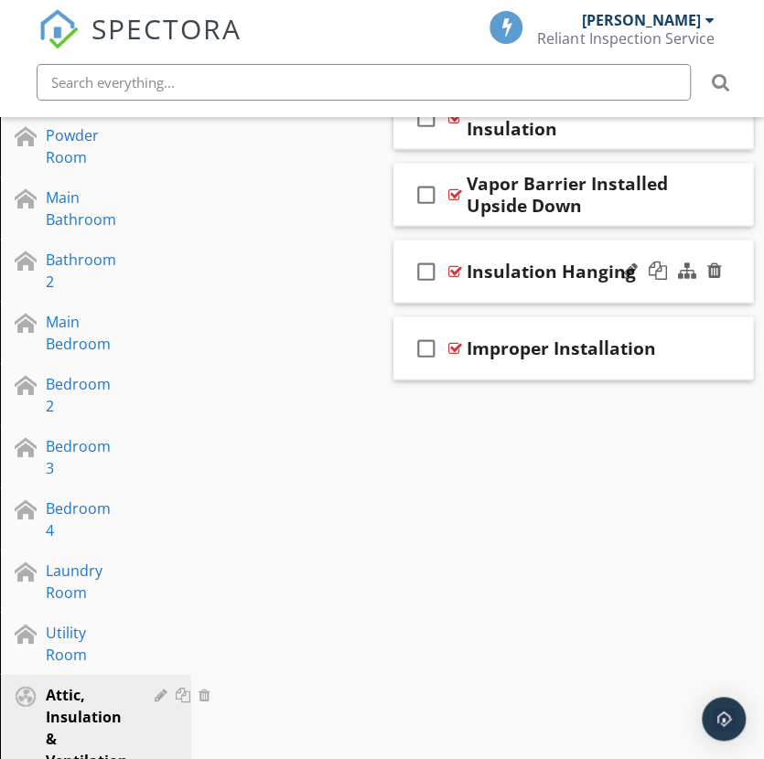
scroll to position [1281, 0]
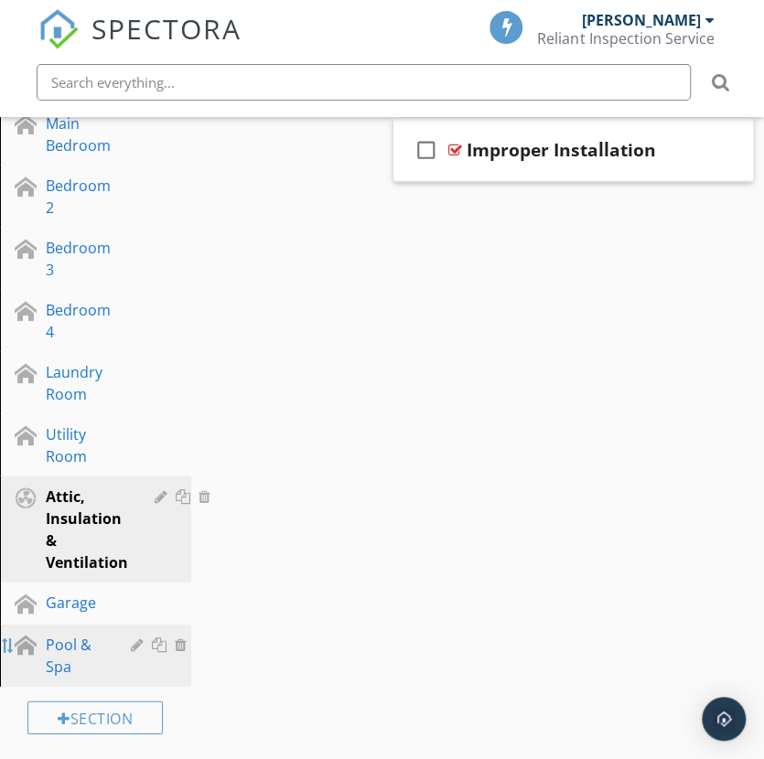
click at [4, 639] on div at bounding box center [8, 646] width 15 height 15
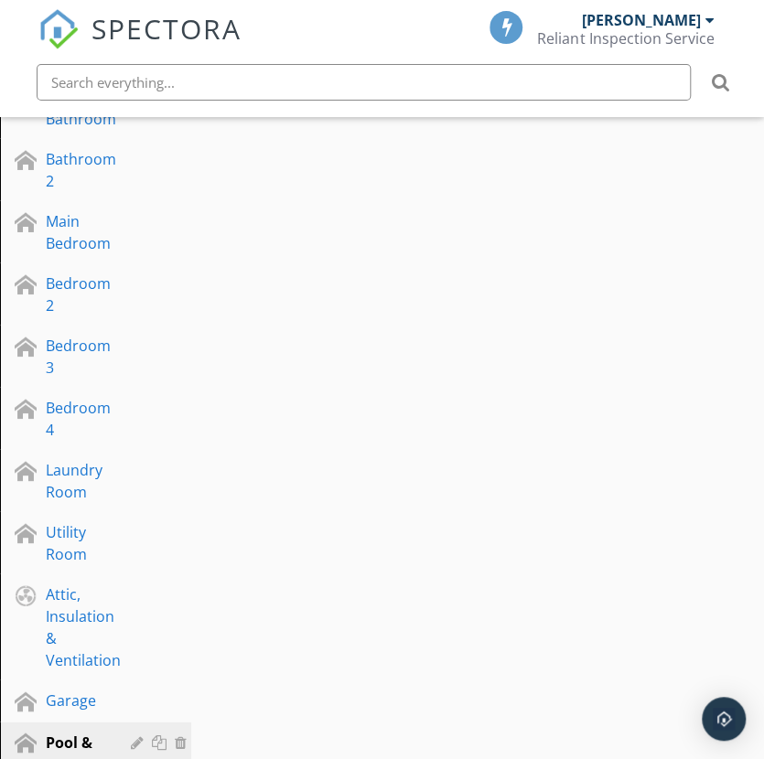
scroll to position [1189, 0]
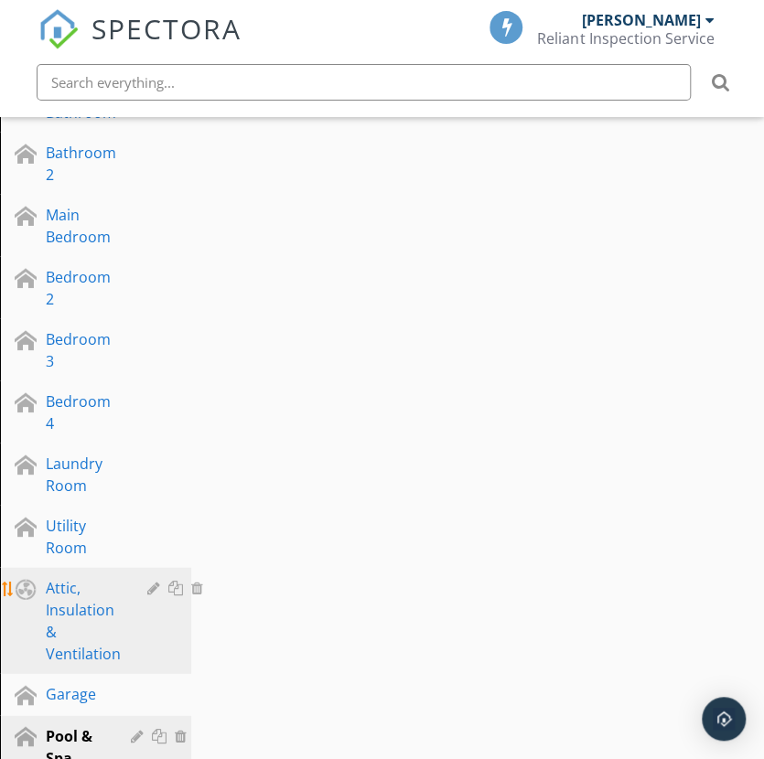
click at [112, 588] on div "Attic, Insulation & Ventilation" at bounding box center [83, 621] width 75 height 88
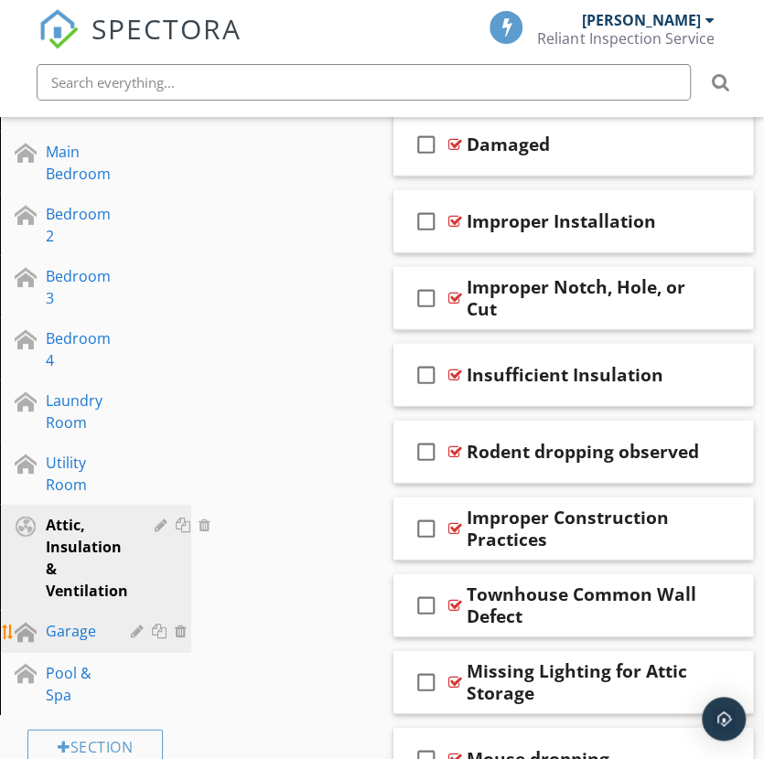
scroll to position [1281, 0]
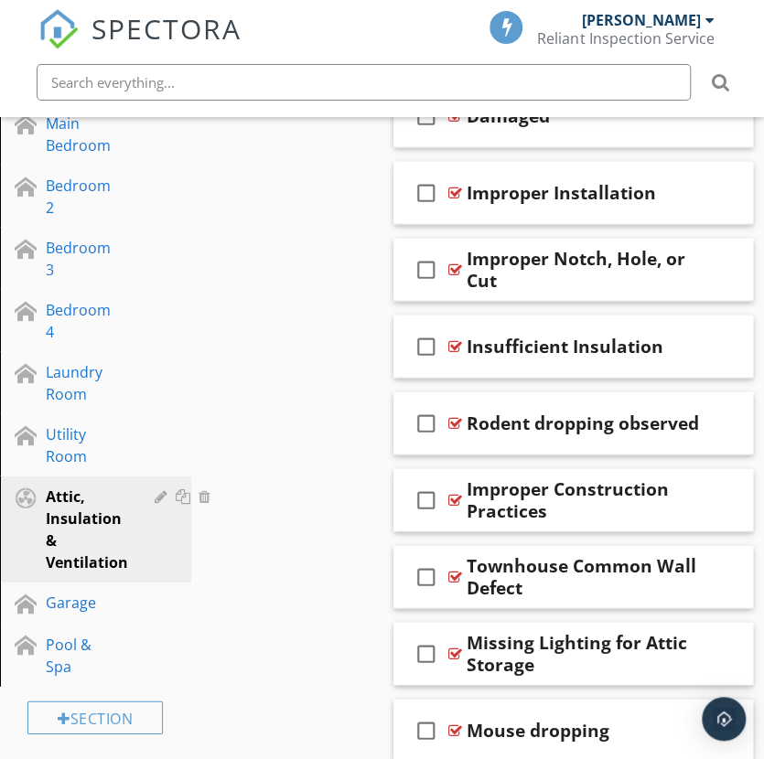
drag, startPoint x: 68, startPoint y: 583, endPoint x: 317, endPoint y: 614, distance: 250.8
click at [317, 614] on div "Sections Inspection Details Exterior Roof Chimney, Fireplace or Stove Basement …" at bounding box center [382, 17] width 764 height 2069
click at [729, 716] on img "Open Intercom Messenger" at bounding box center [724, 719] width 24 height 24
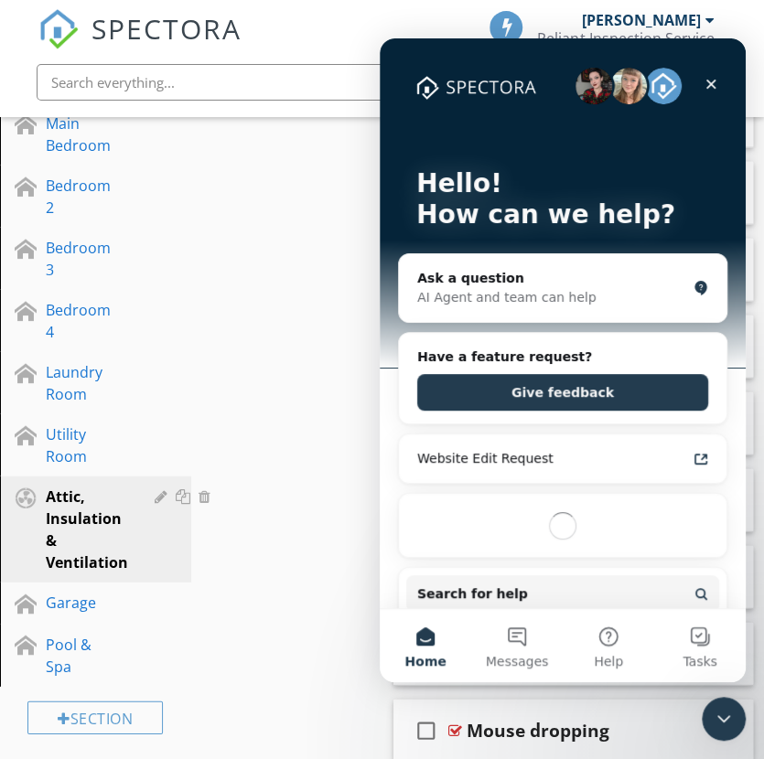
scroll to position [0, 0]
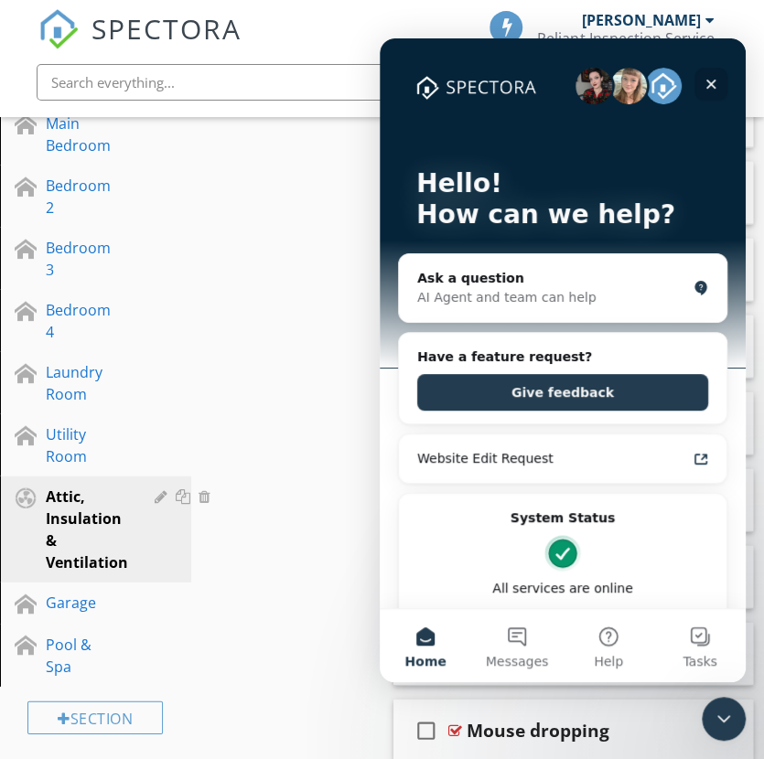
click at [715, 83] on icon "Close" at bounding box center [711, 84] width 15 height 15
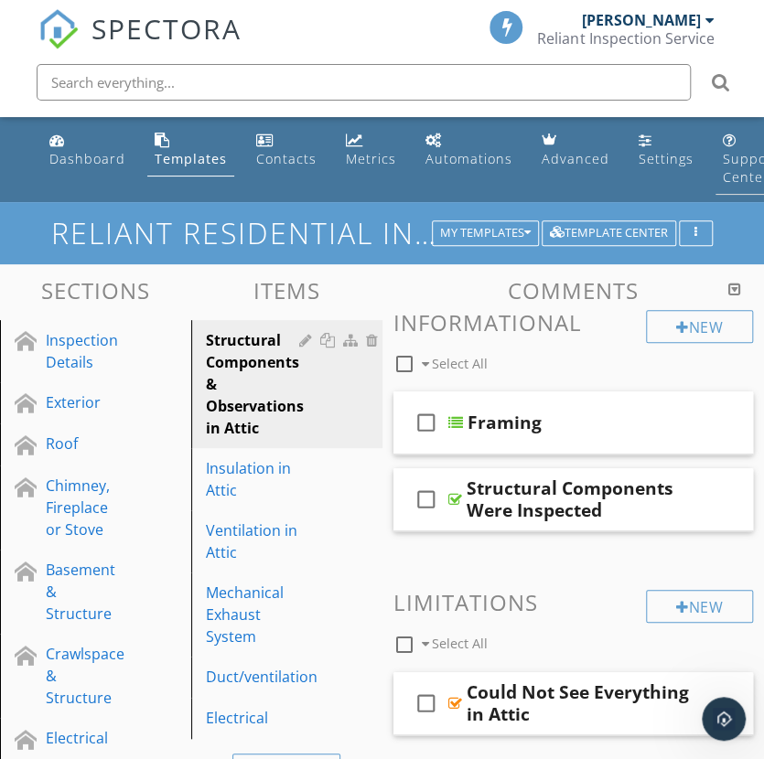
click at [748, 150] on div "Support Center" at bounding box center [751, 168] width 56 height 36
